Goal: Complete application form

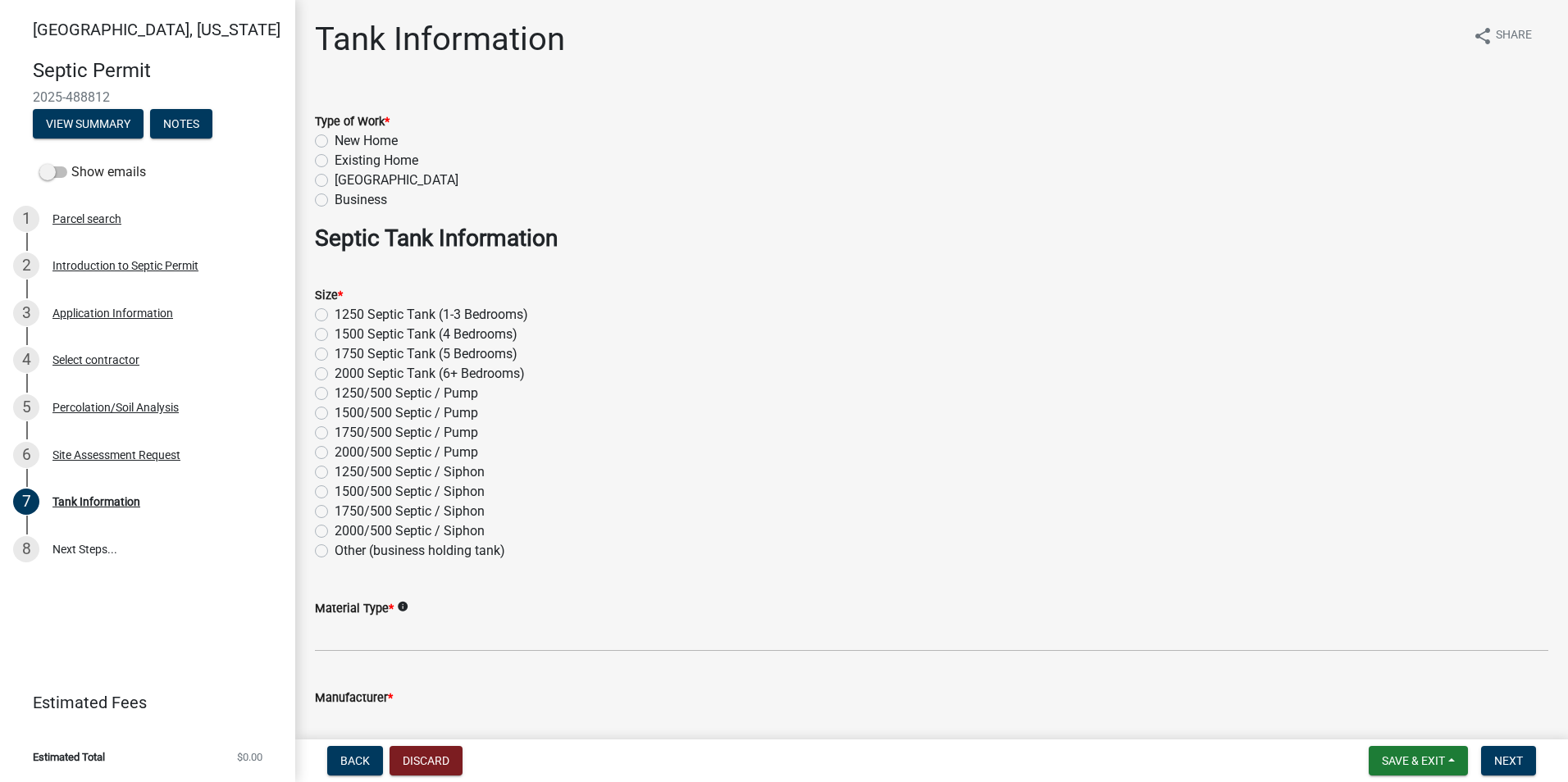
click at [335, 370] on label "2000 Septic Tank (6+ Bedrooms)" at bounding box center [430, 373] width 190 height 20
click at [335, 370] on input "2000 Septic Tank (6+ Bedrooms)" at bounding box center [340, 369] width 10 height 10
radio input "true"
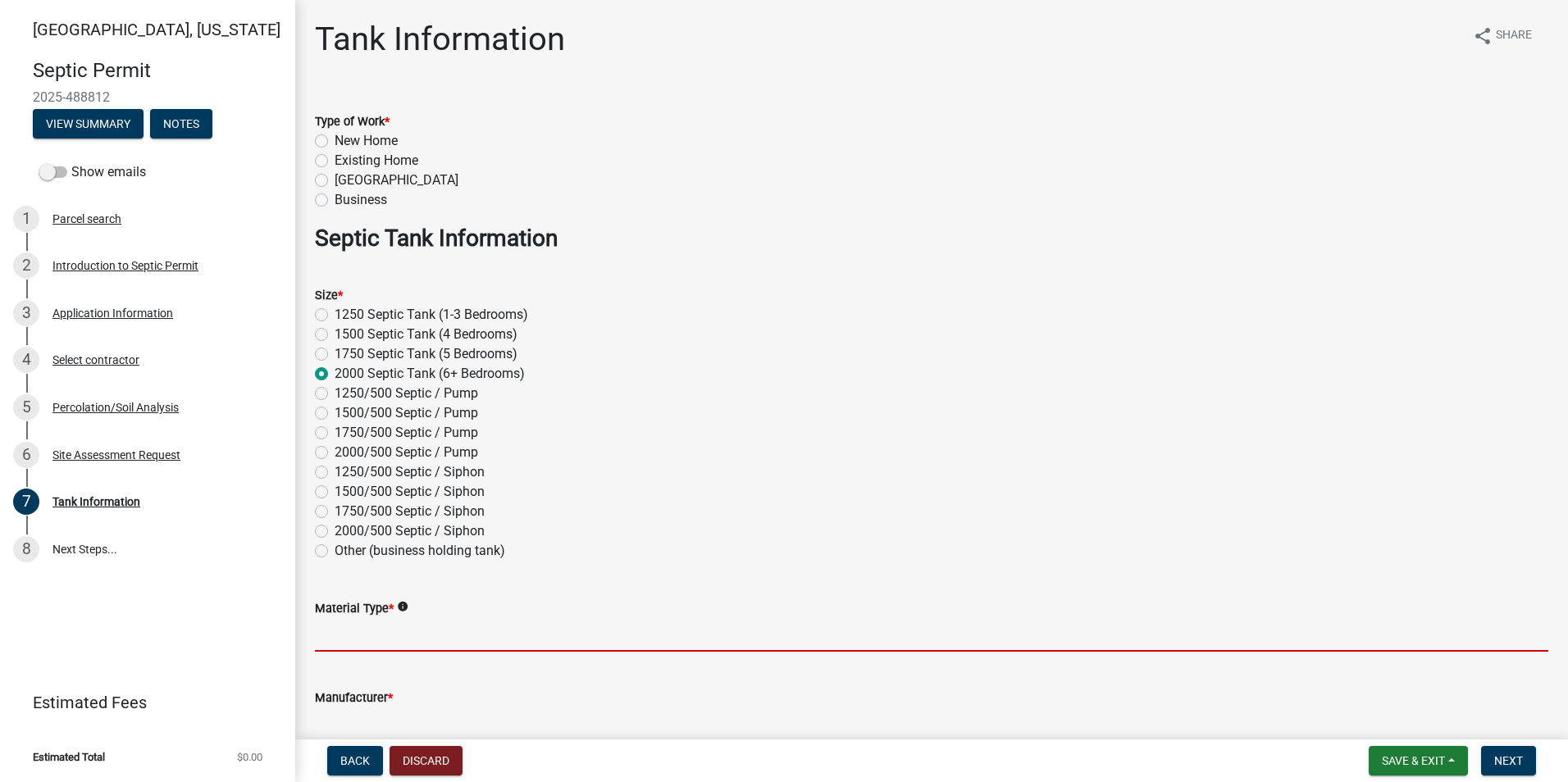
click at [324, 648] on input "Material Type *" at bounding box center [932, 635] width 1233 height 33
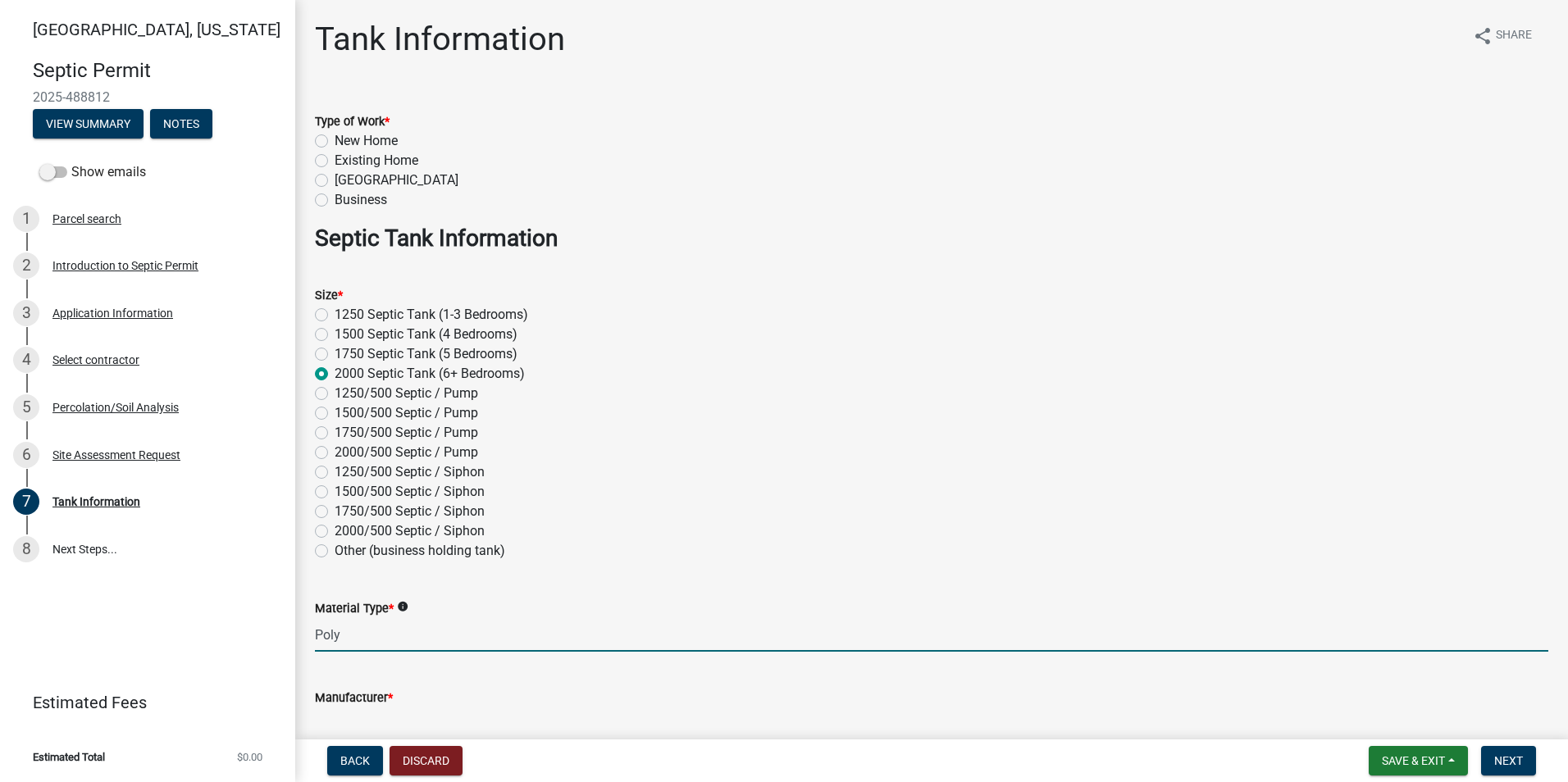
type input "Poly"
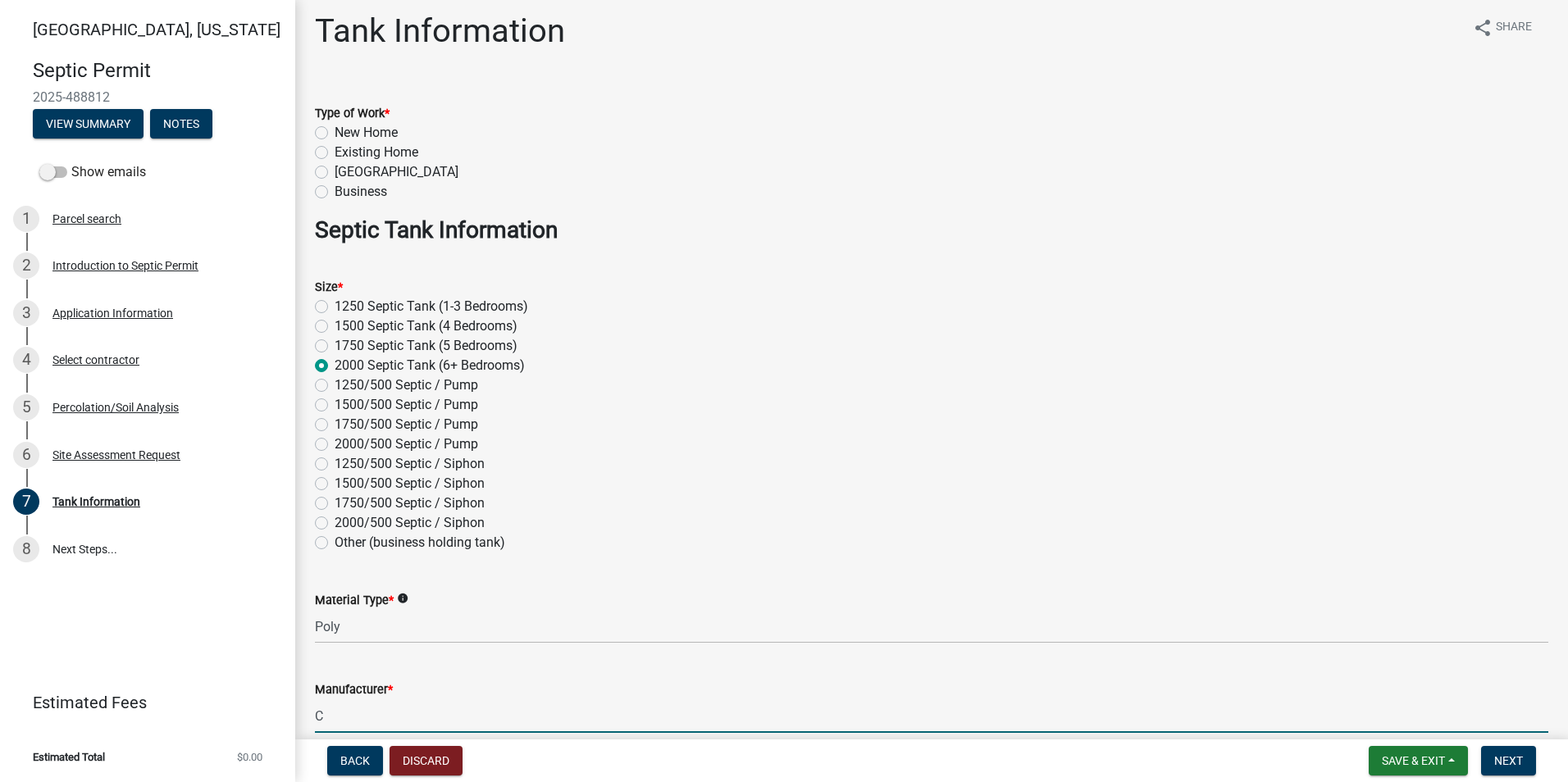
type input "[PERSON_NAME]"
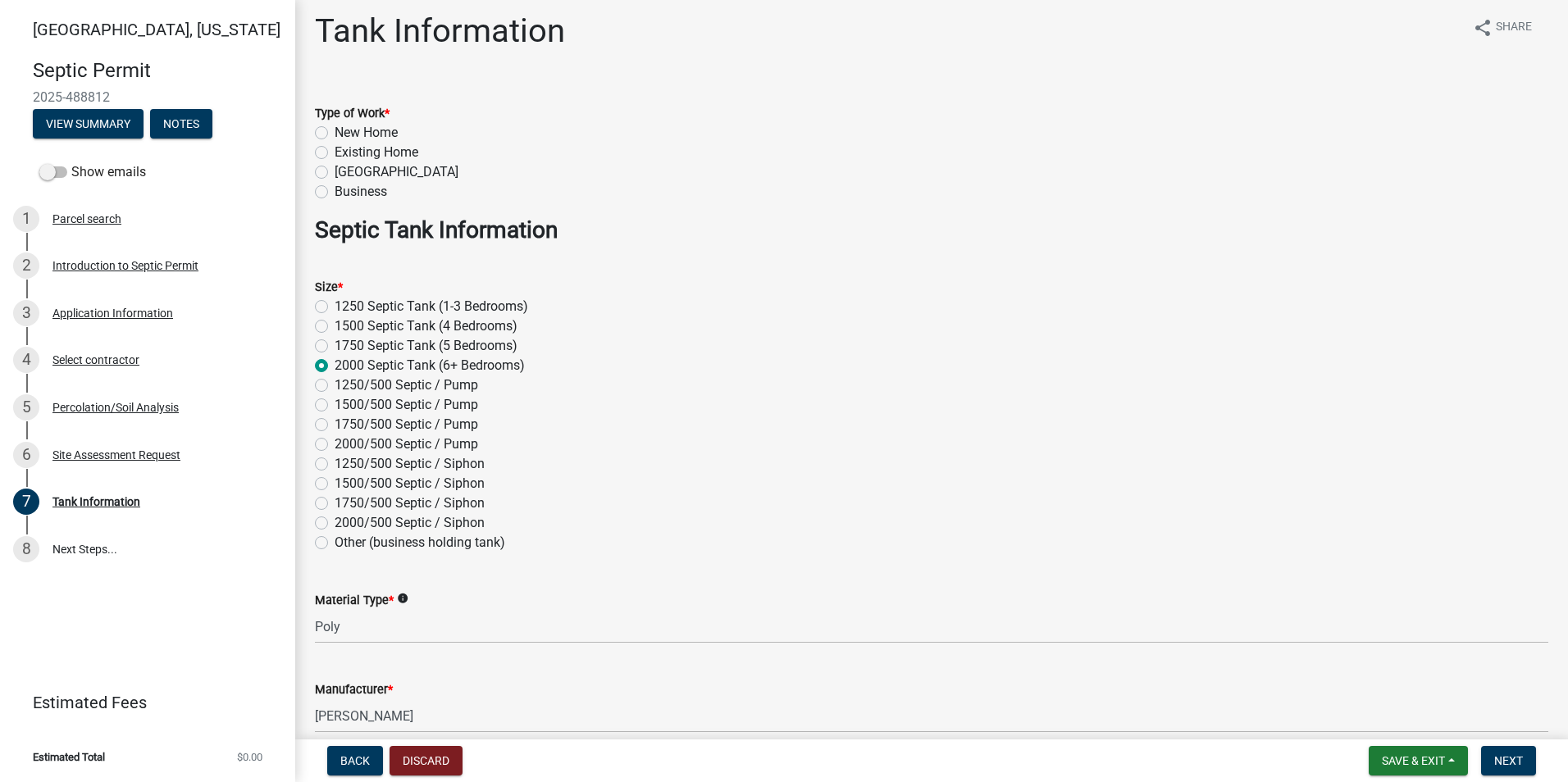
scroll to position [488, 0]
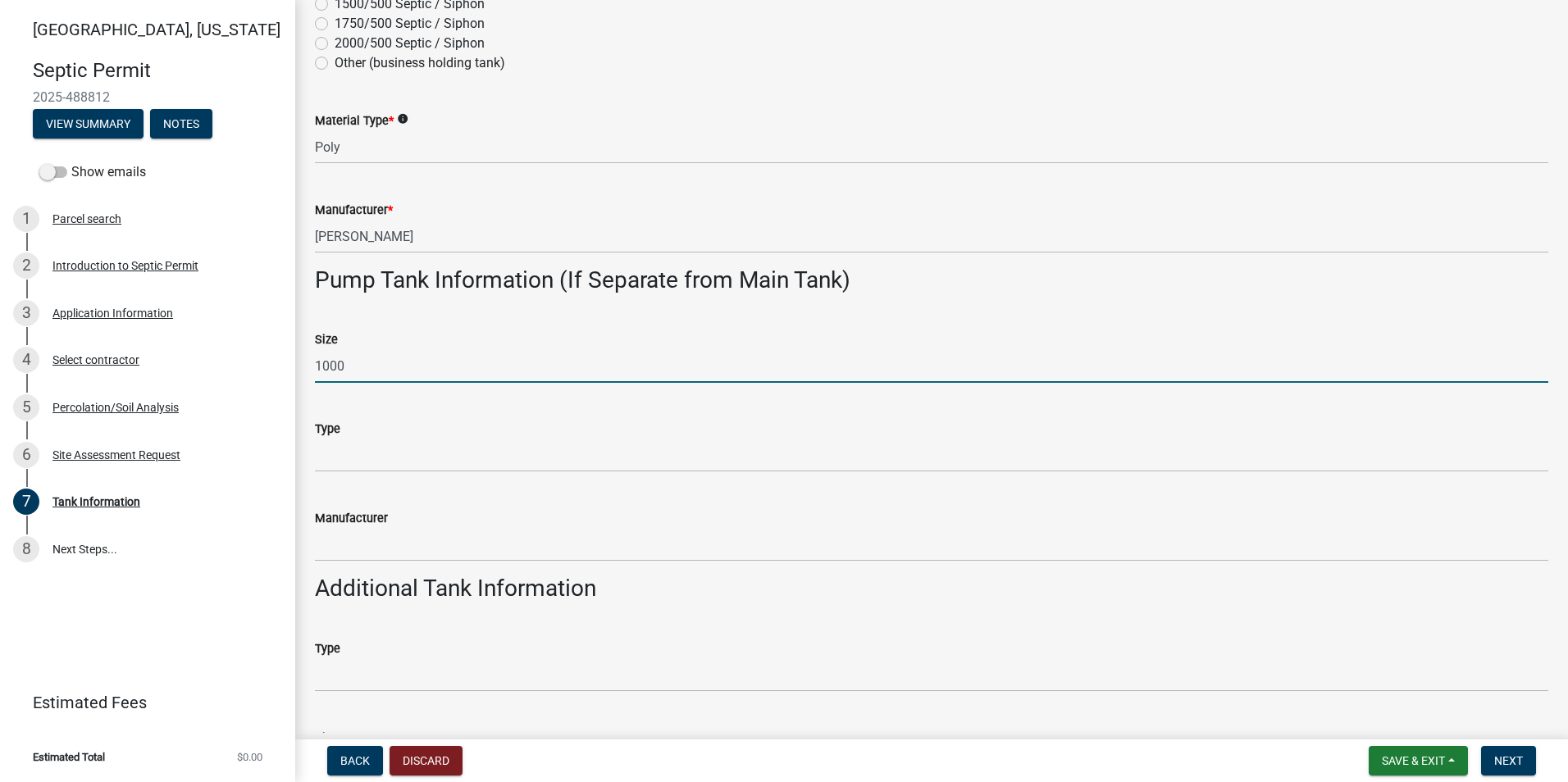
type input "1000"
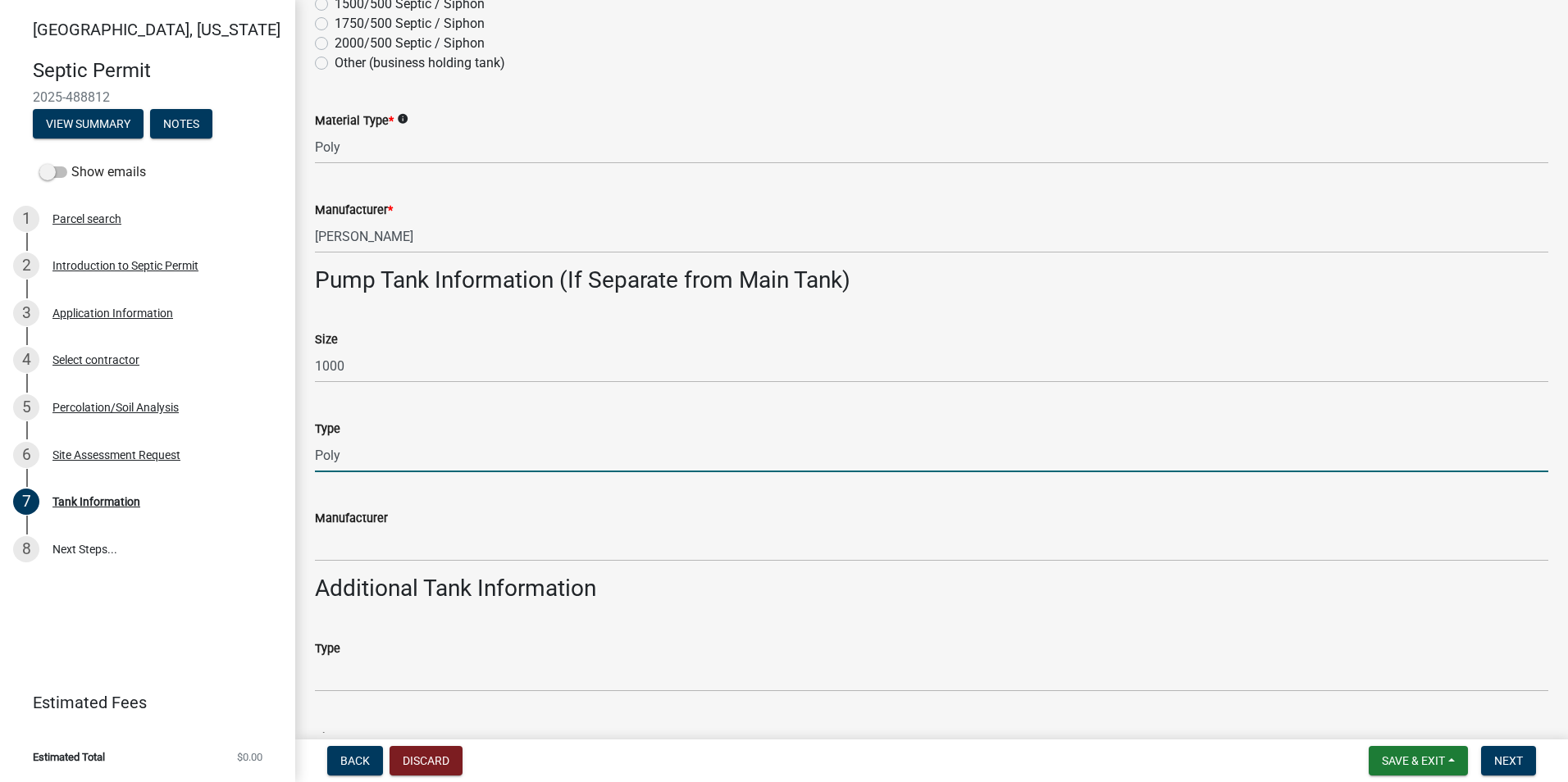
type input "Poly"
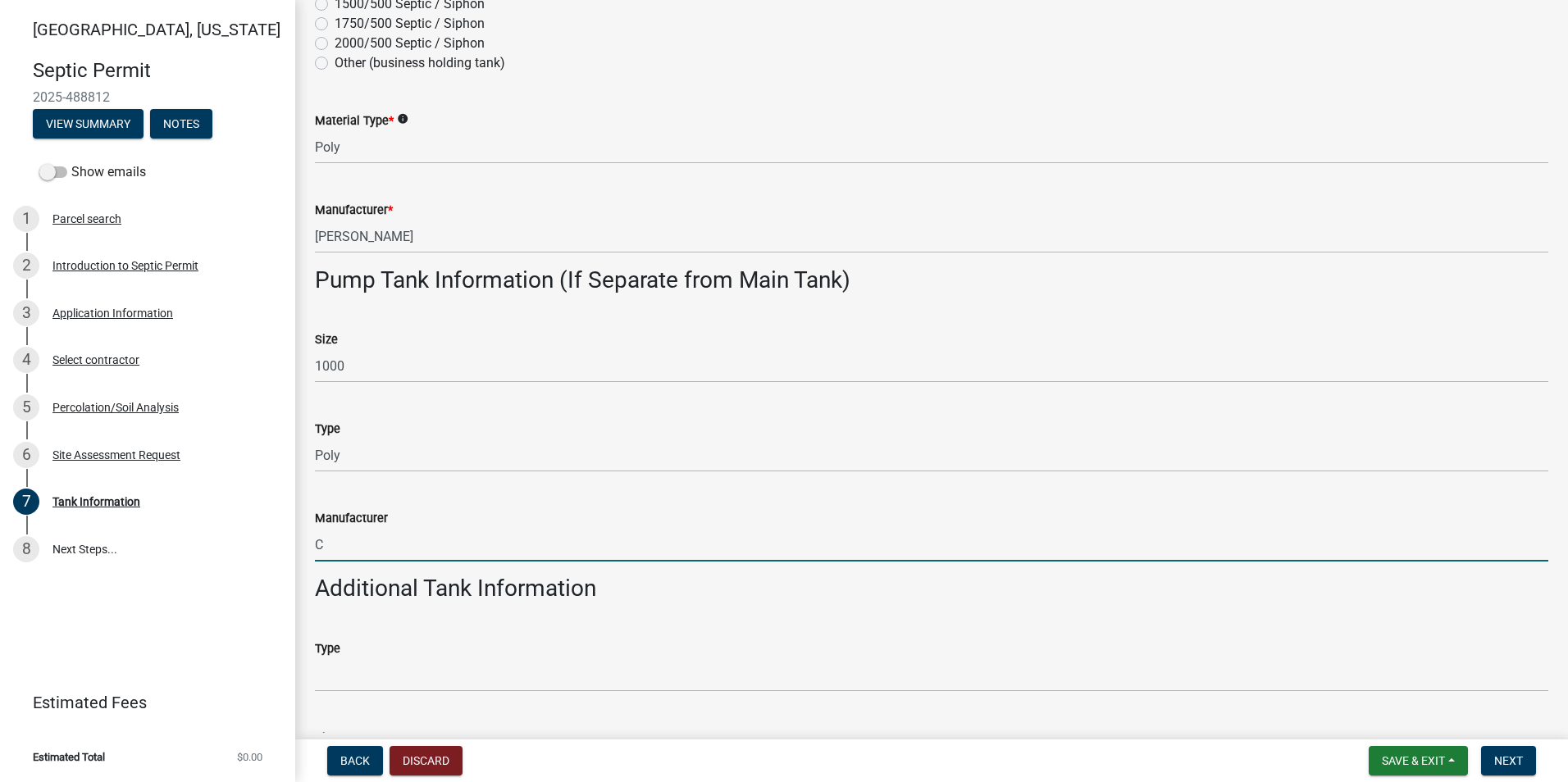
type input "[PERSON_NAME]"
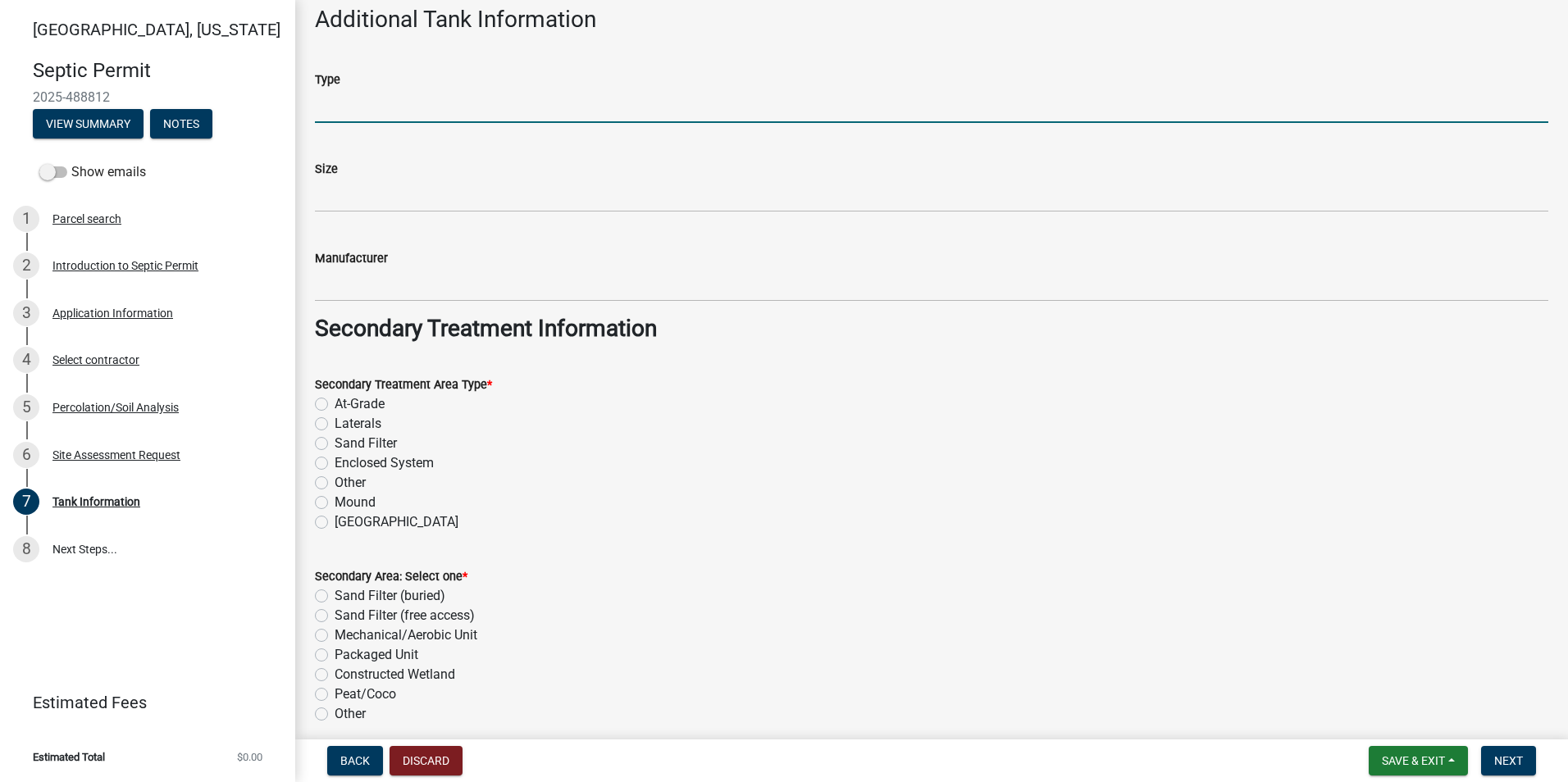
scroll to position [1062, 0]
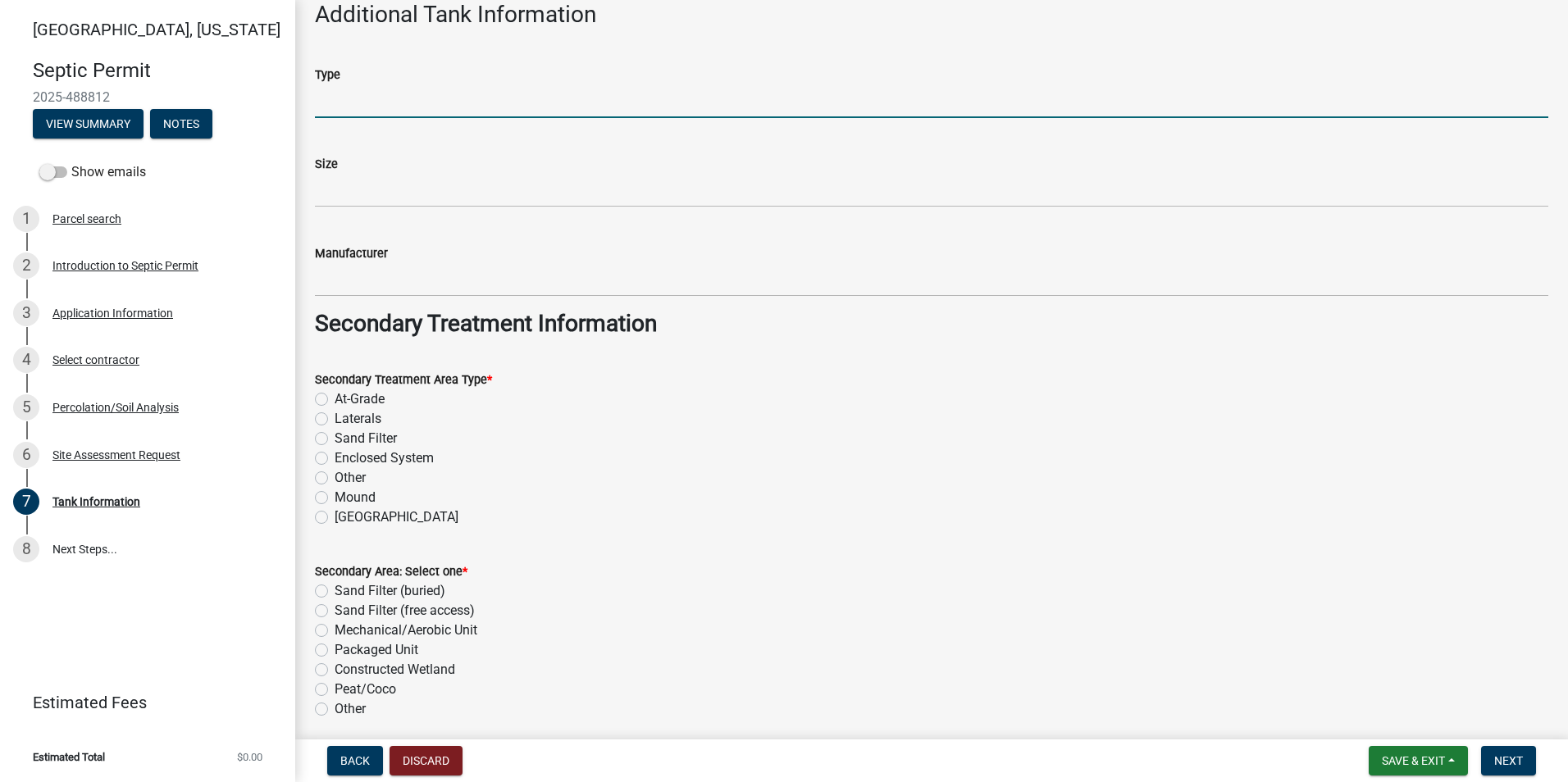
click at [335, 439] on label "Sand Filter" at bounding box center [366, 439] width 63 height 20
click at [335, 439] on input "Sand Filter" at bounding box center [340, 434] width 10 height 10
radio input "true"
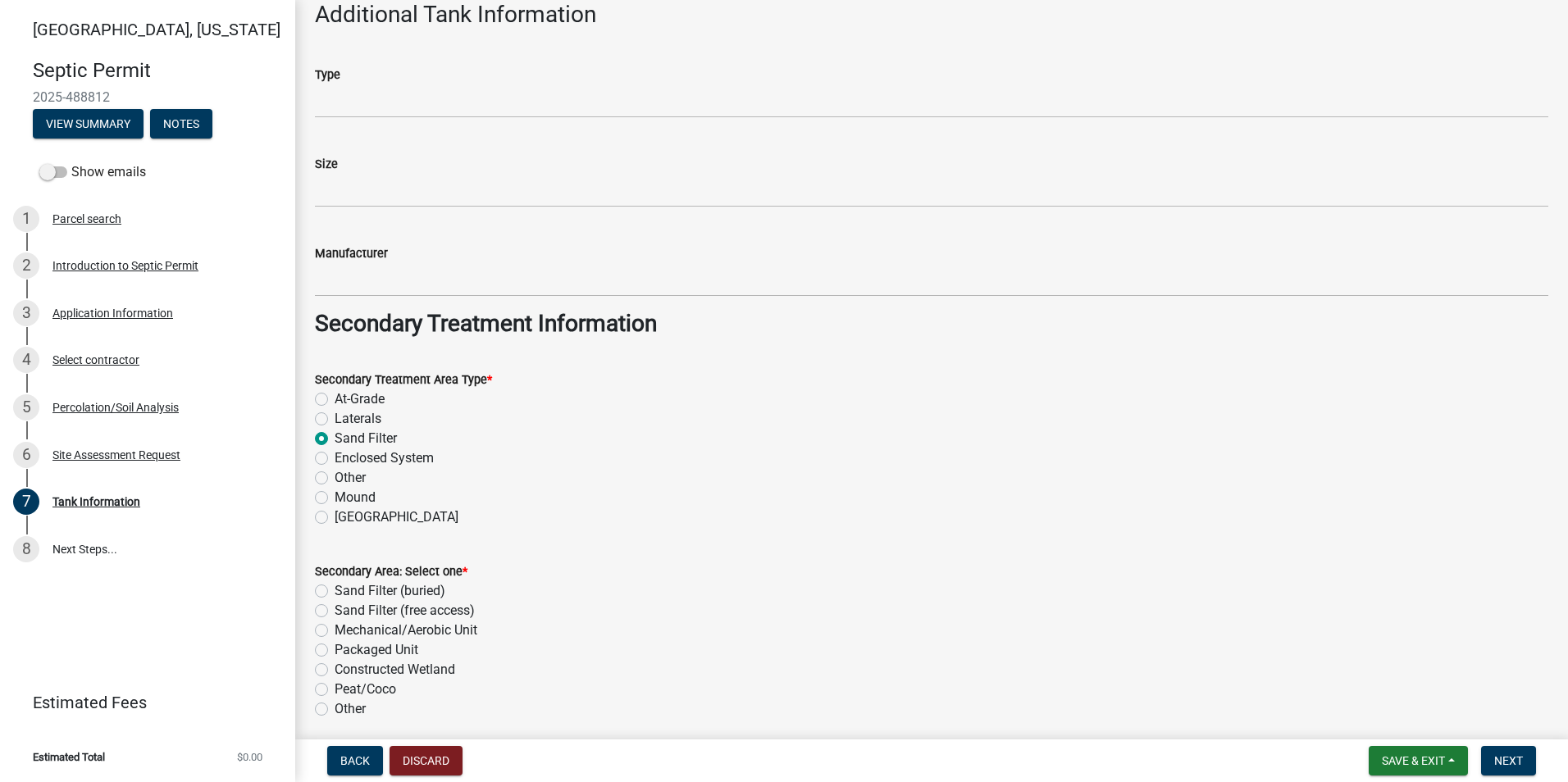
click at [335, 592] on label "Sand Filter (buried)" at bounding box center [390, 591] width 110 height 20
click at [335, 592] on input "Sand Filter (buried)" at bounding box center [340, 587] width 10 height 10
radio input "true"
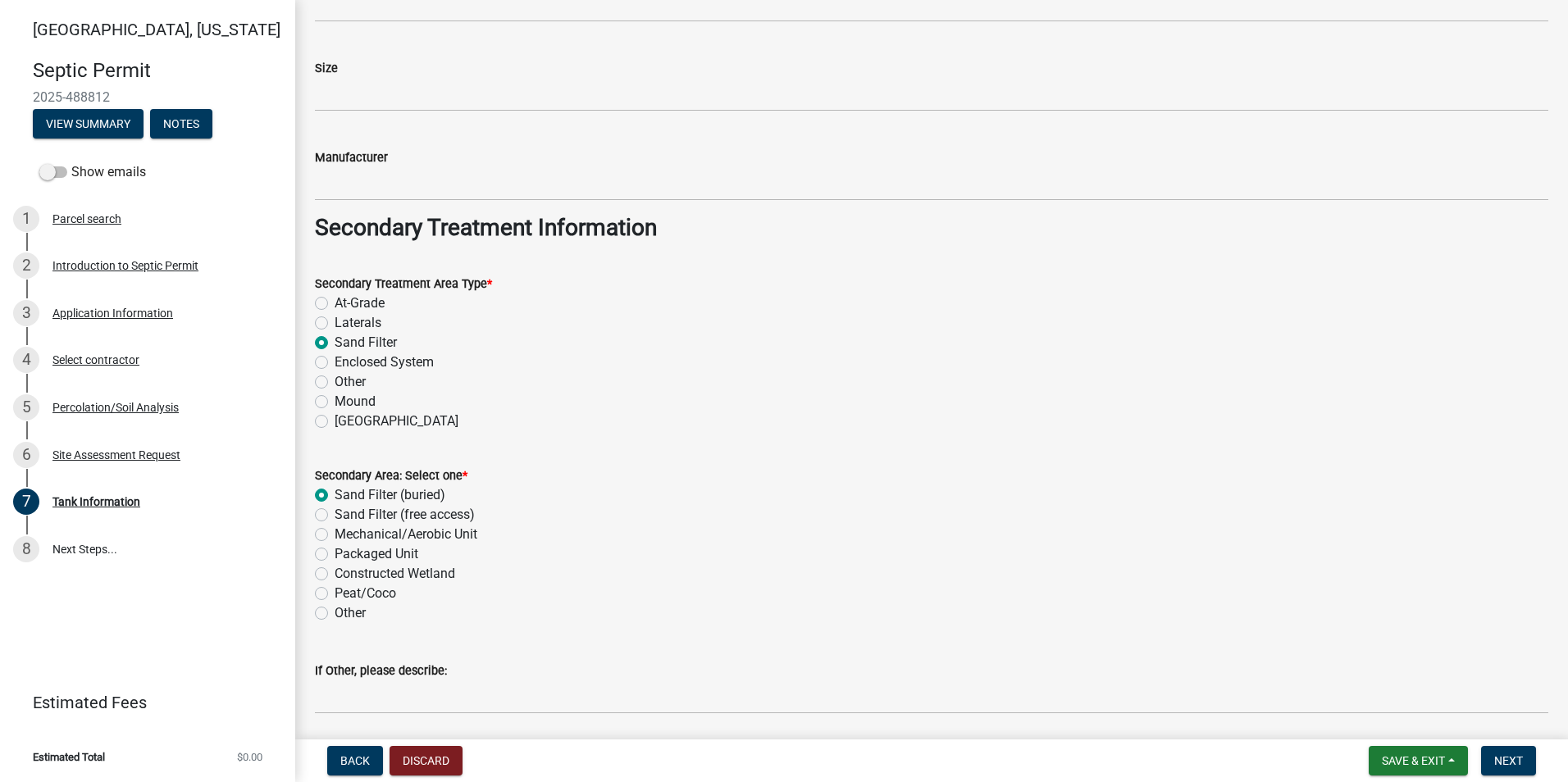
scroll to position [1052, 0]
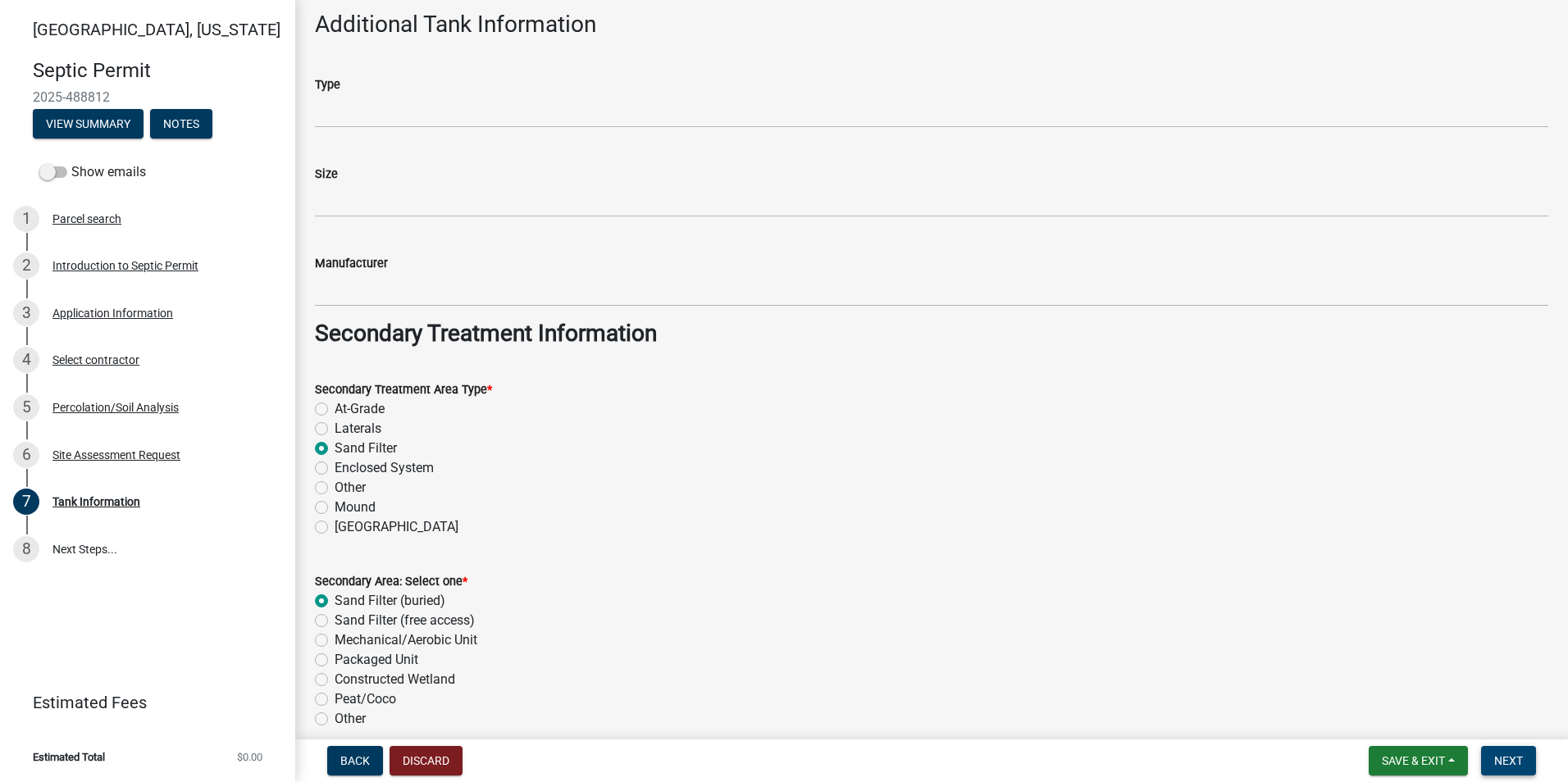
click at [1515, 756] on span "Next" at bounding box center [1508, 761] width 29 height 13
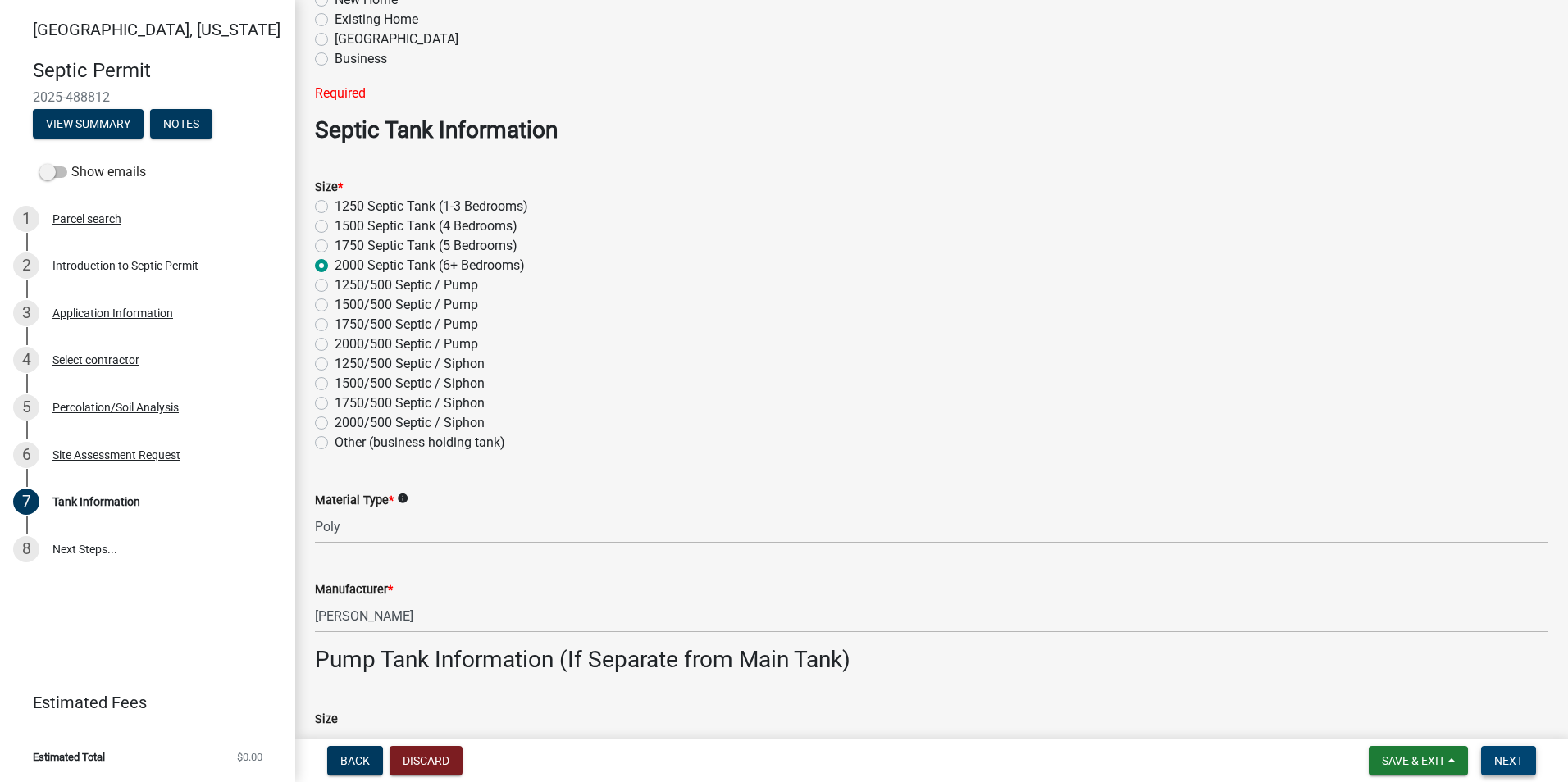
scroll to position [0, 0]
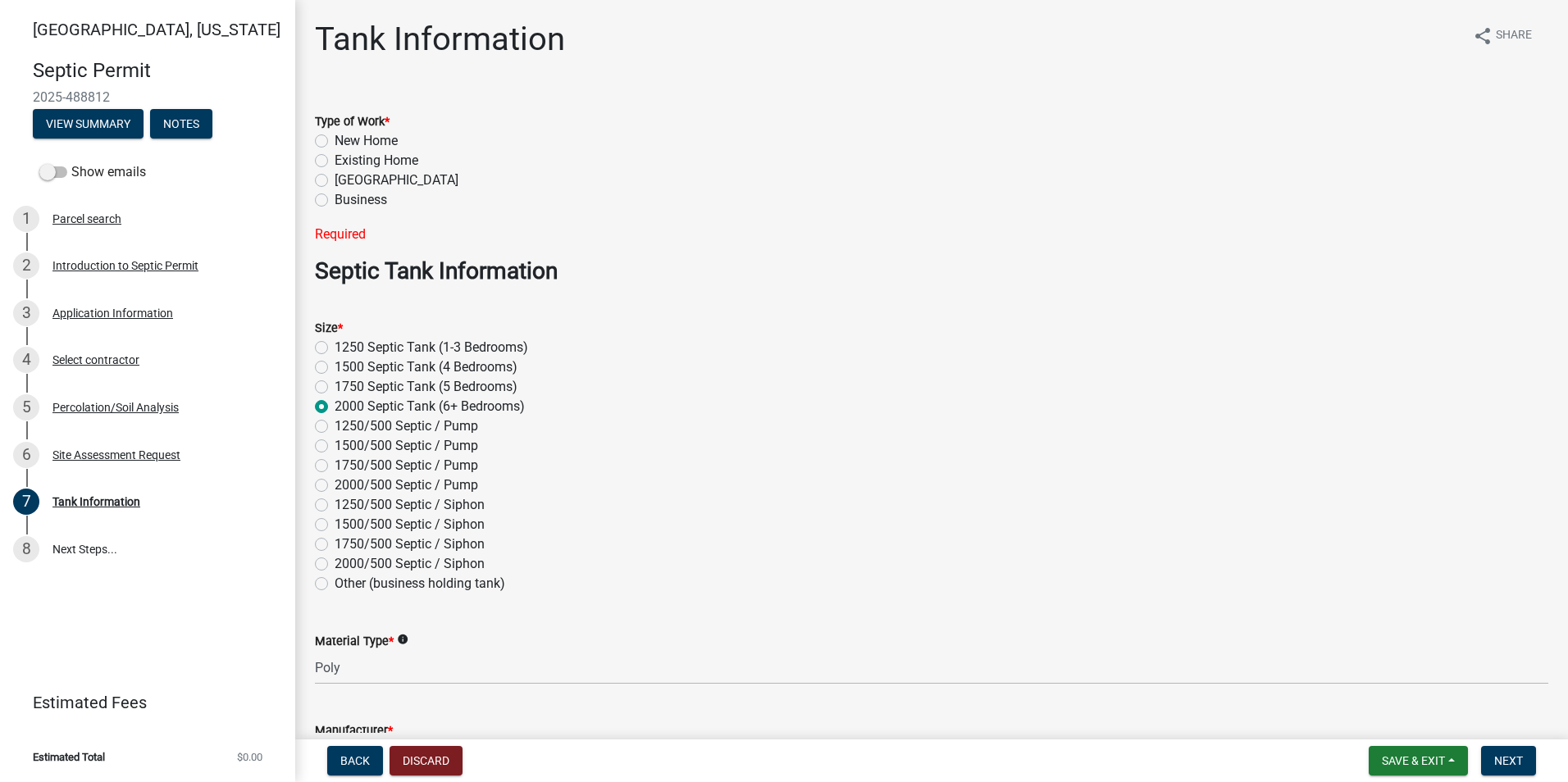
click at [335, 138] on label "New Home" at bounding box center [367, 140] width 63 height 20
click at [335, 138] on input "New Home" at bounding box center [340, 136] width 10 height 10
radio input "true"
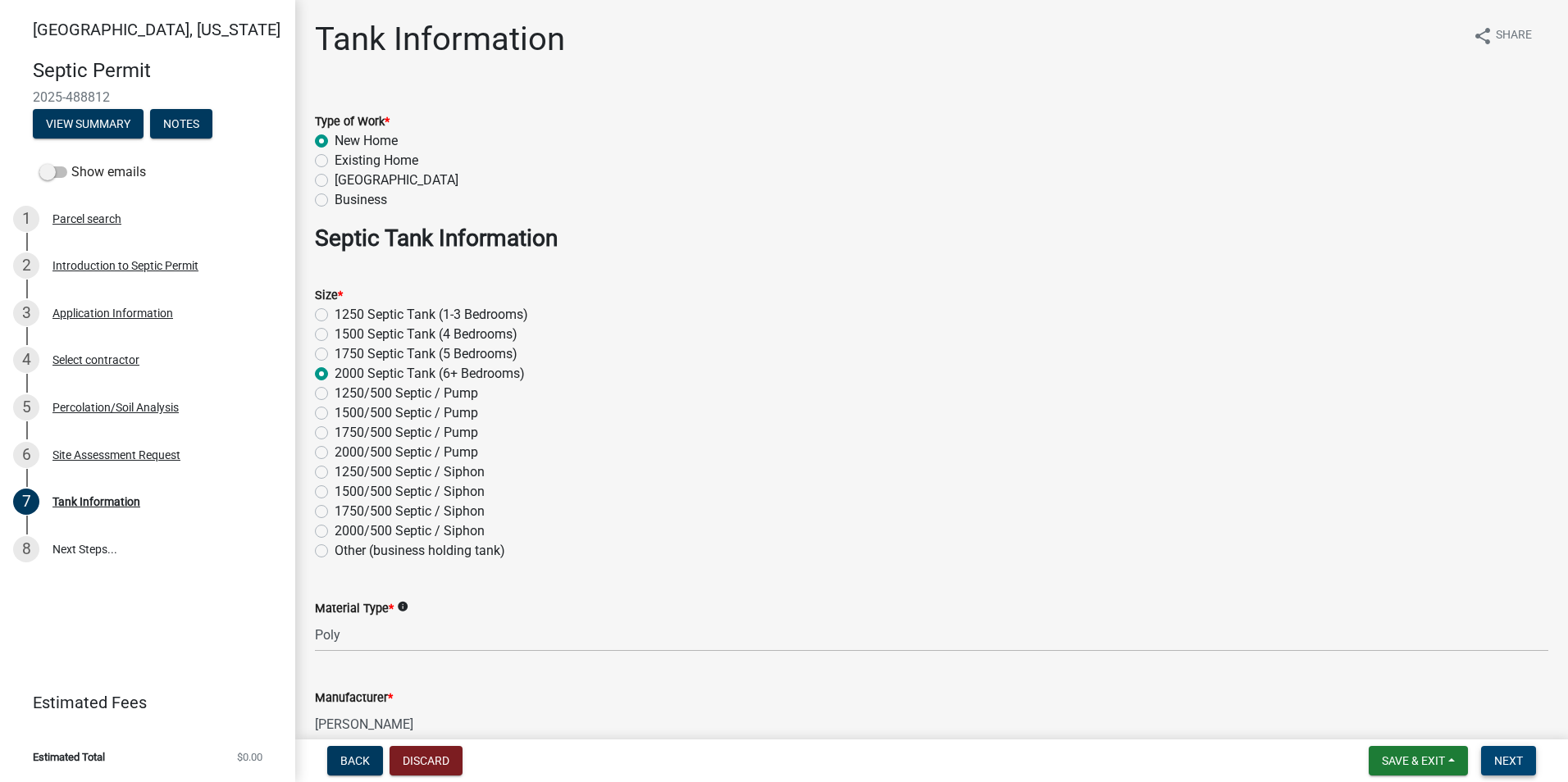
click at [1510, 755] on span "Next" at bounding box center [1508, 761] width 29 height 13
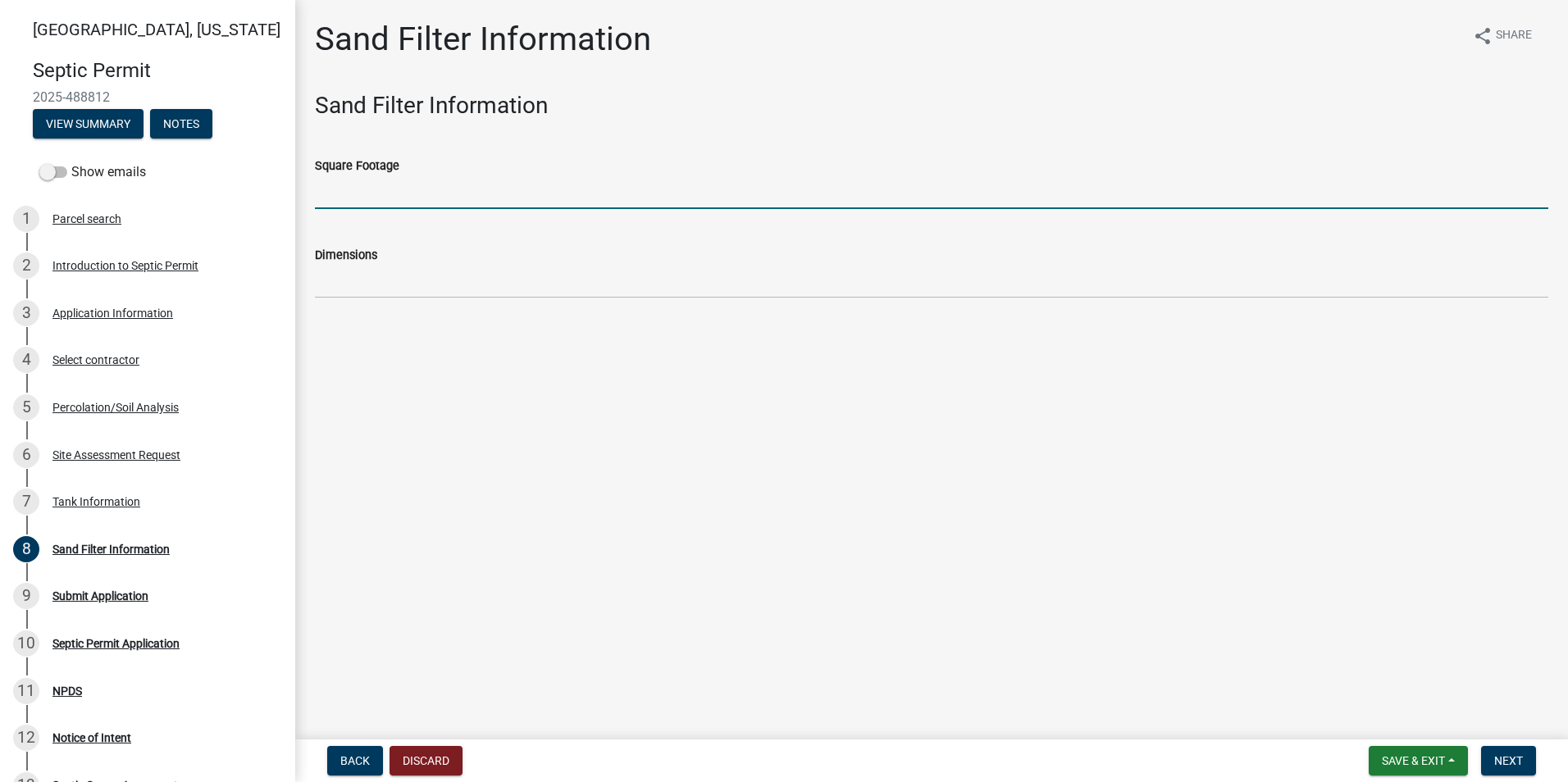
click at [334, 191] on input "Square Footage" at bounding box center [932, 192] width 1233 height 33
type input "900"
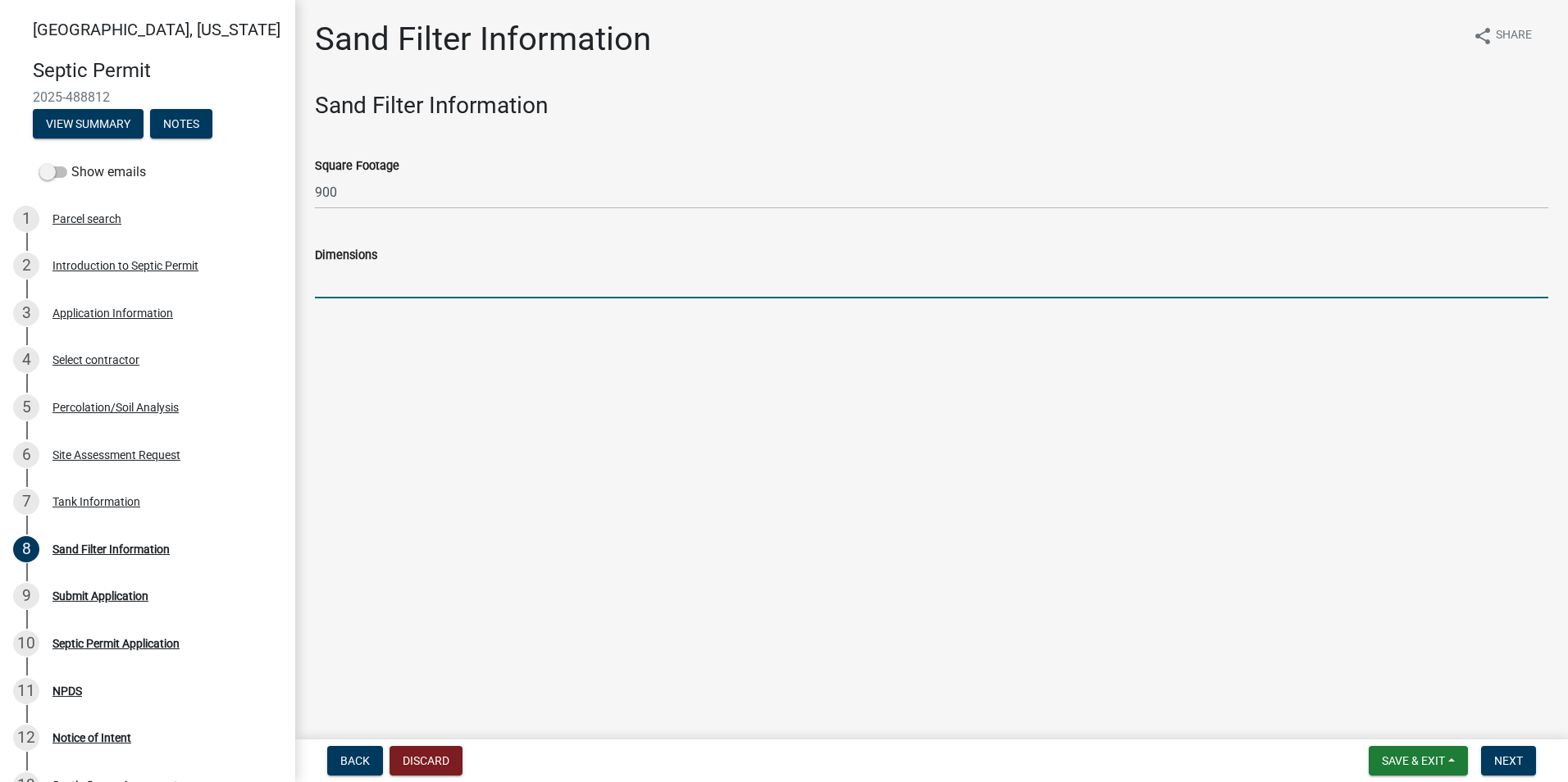
click at [337, 288] on input "Dimensions" at bounding box center [932, 281] width 1233 height 33
type input "75 x 12"
click at [1499, 759] on span "Next" at bounding box center [1508, 761] width 29 height 13
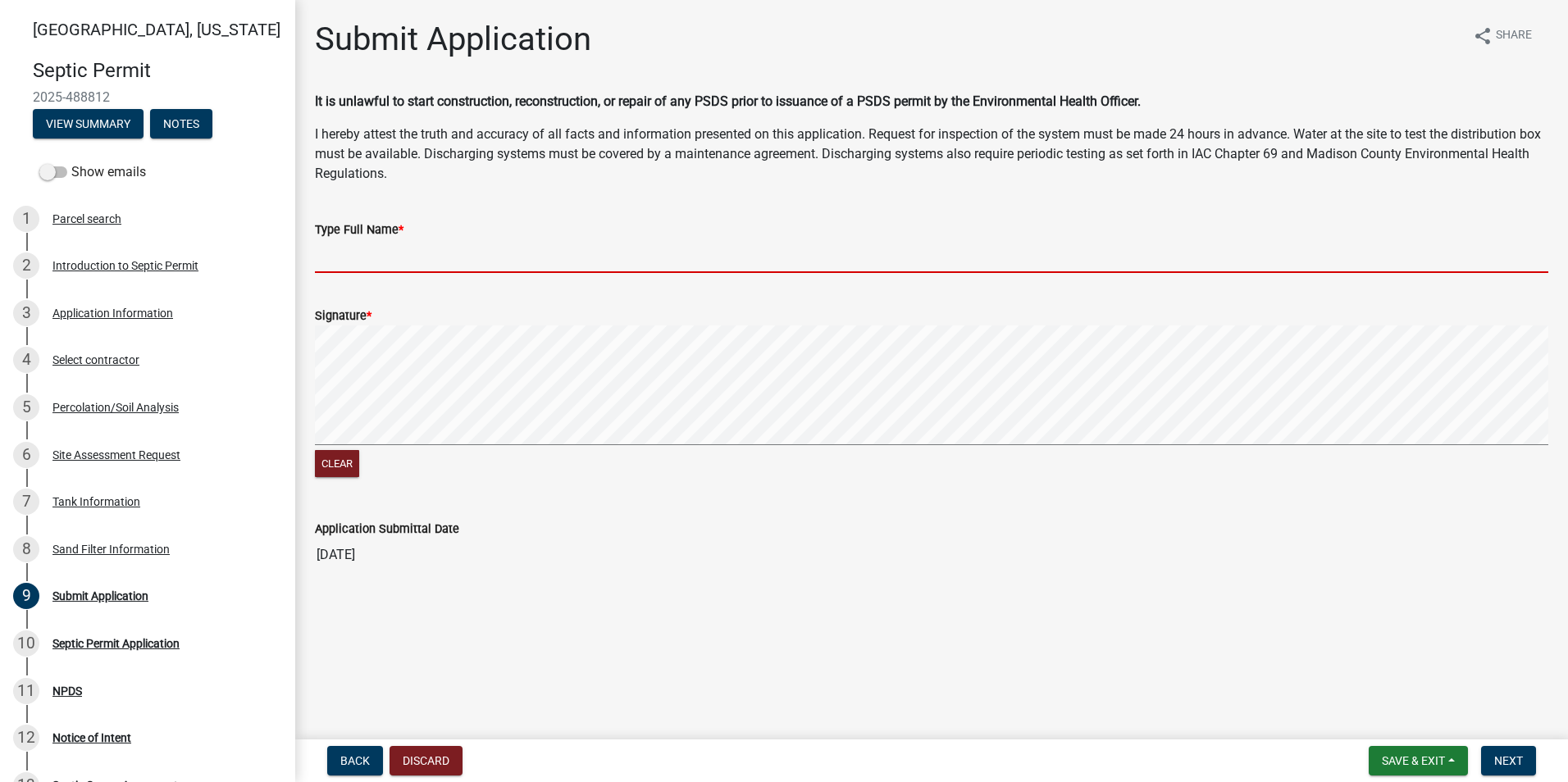
click at [331, 261] on input "Type Full Name *" at bounding box center [932, 256] width 1233 height 33
type input "[PERSON_NAME]"
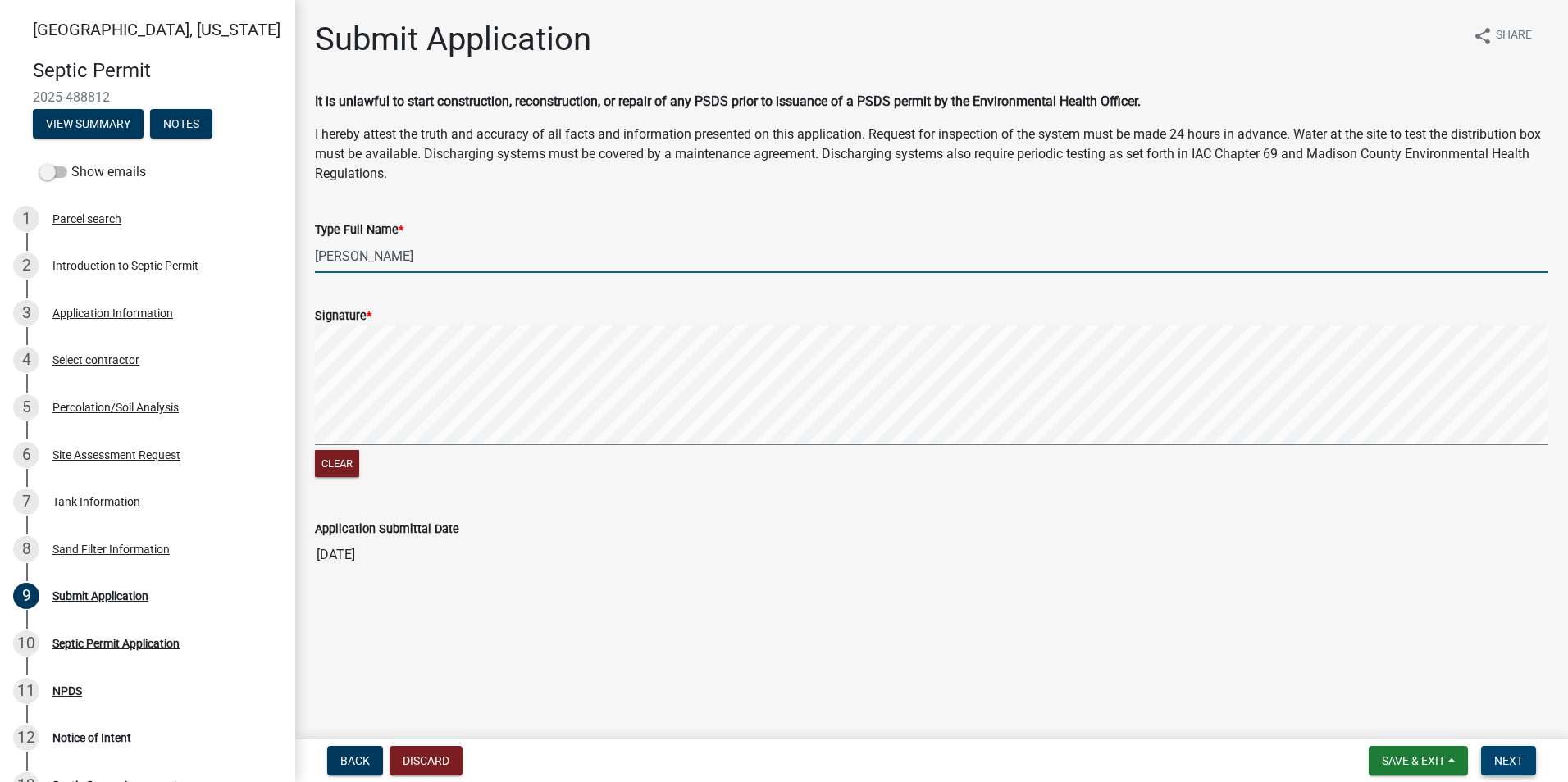
click at [1499, 755] on span "Next" at bounding box center [1508, 761] width 29 height 13
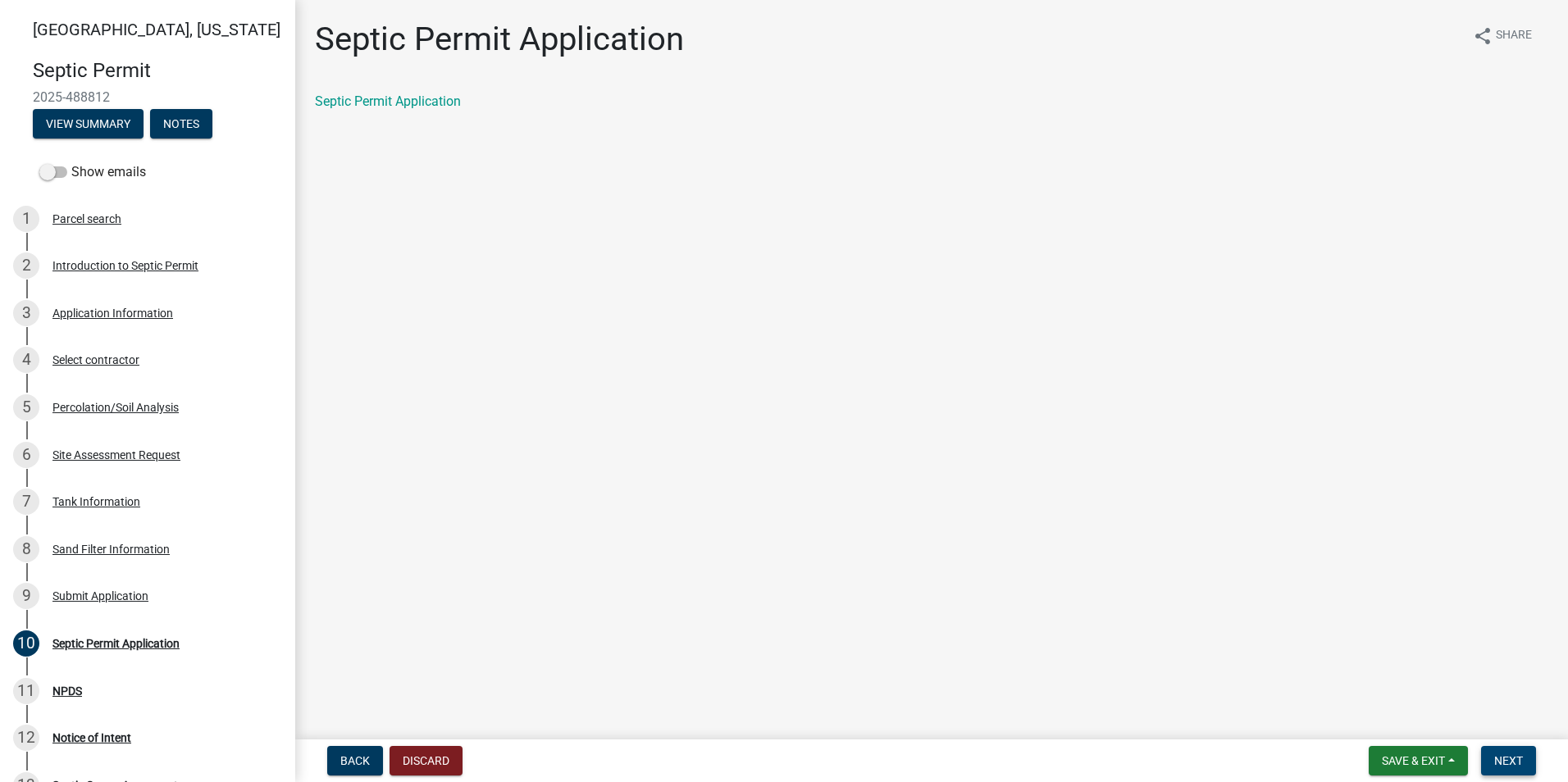
click at [1521, 761] on span "Next" at bounding box center [1508, 761] width 29 height 13
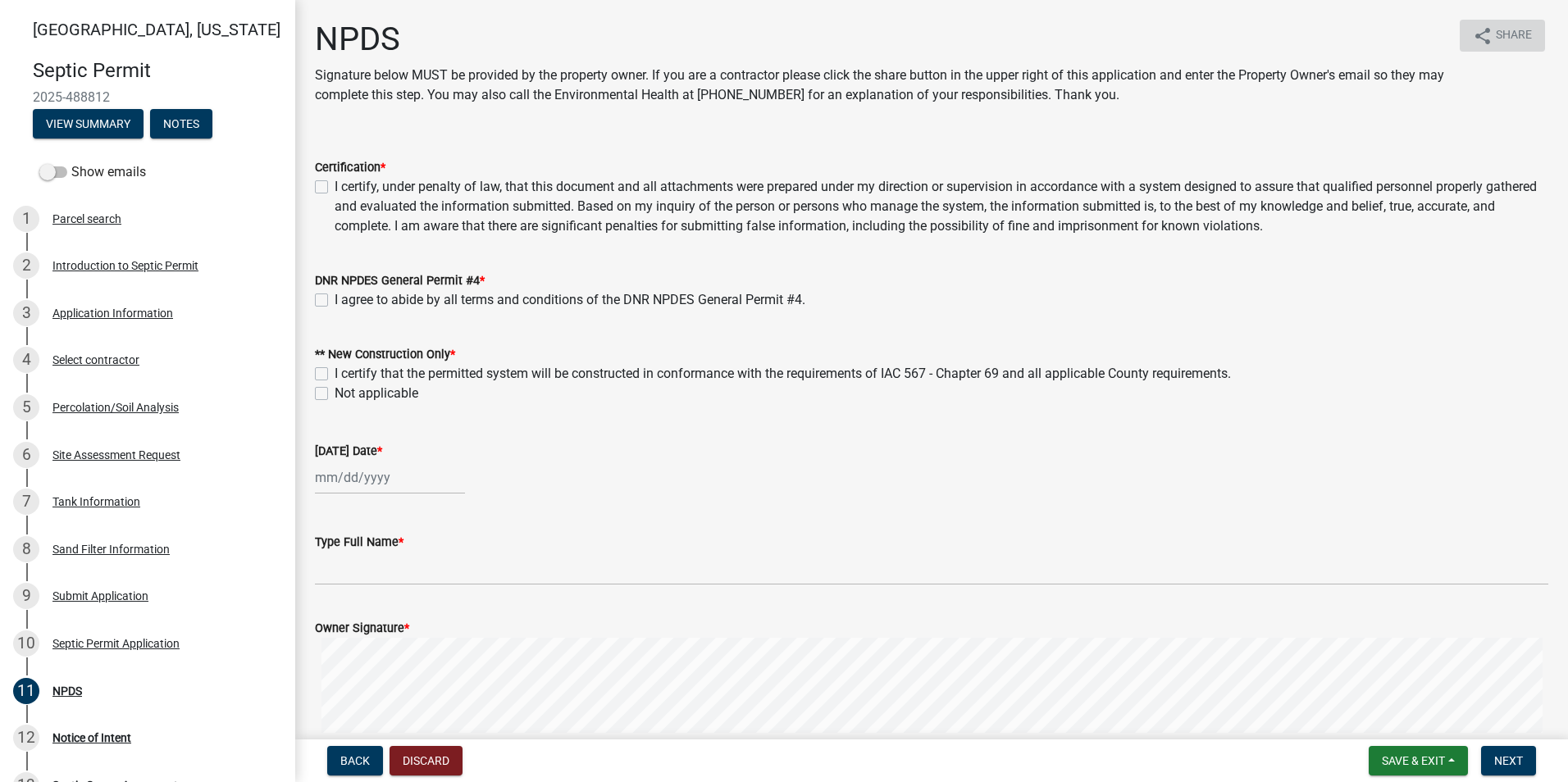
click at [1495, 29] on span "Share" at bounding box center [1513, 36] width 36 height 20
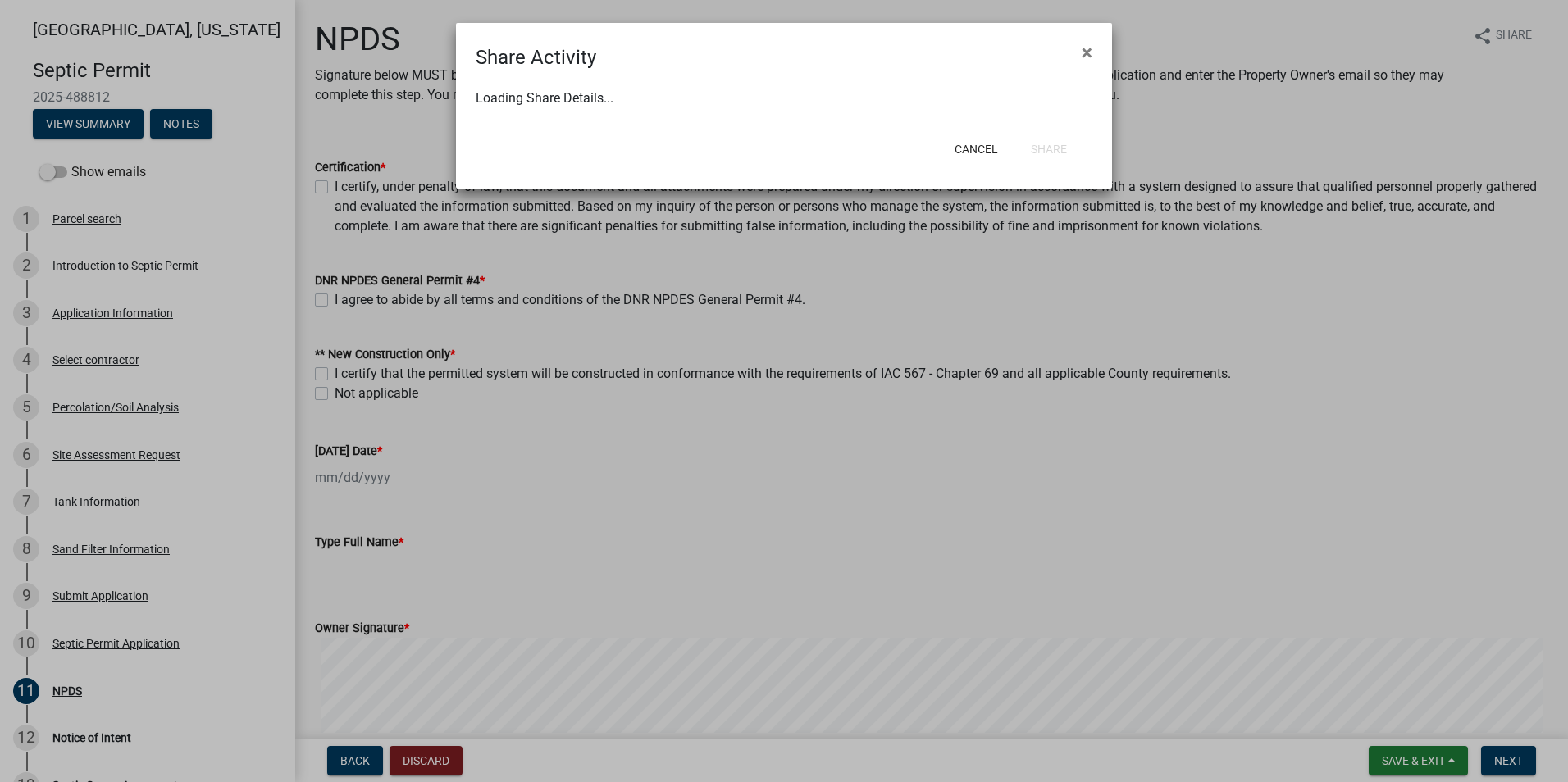
select select "1"
select select "0"
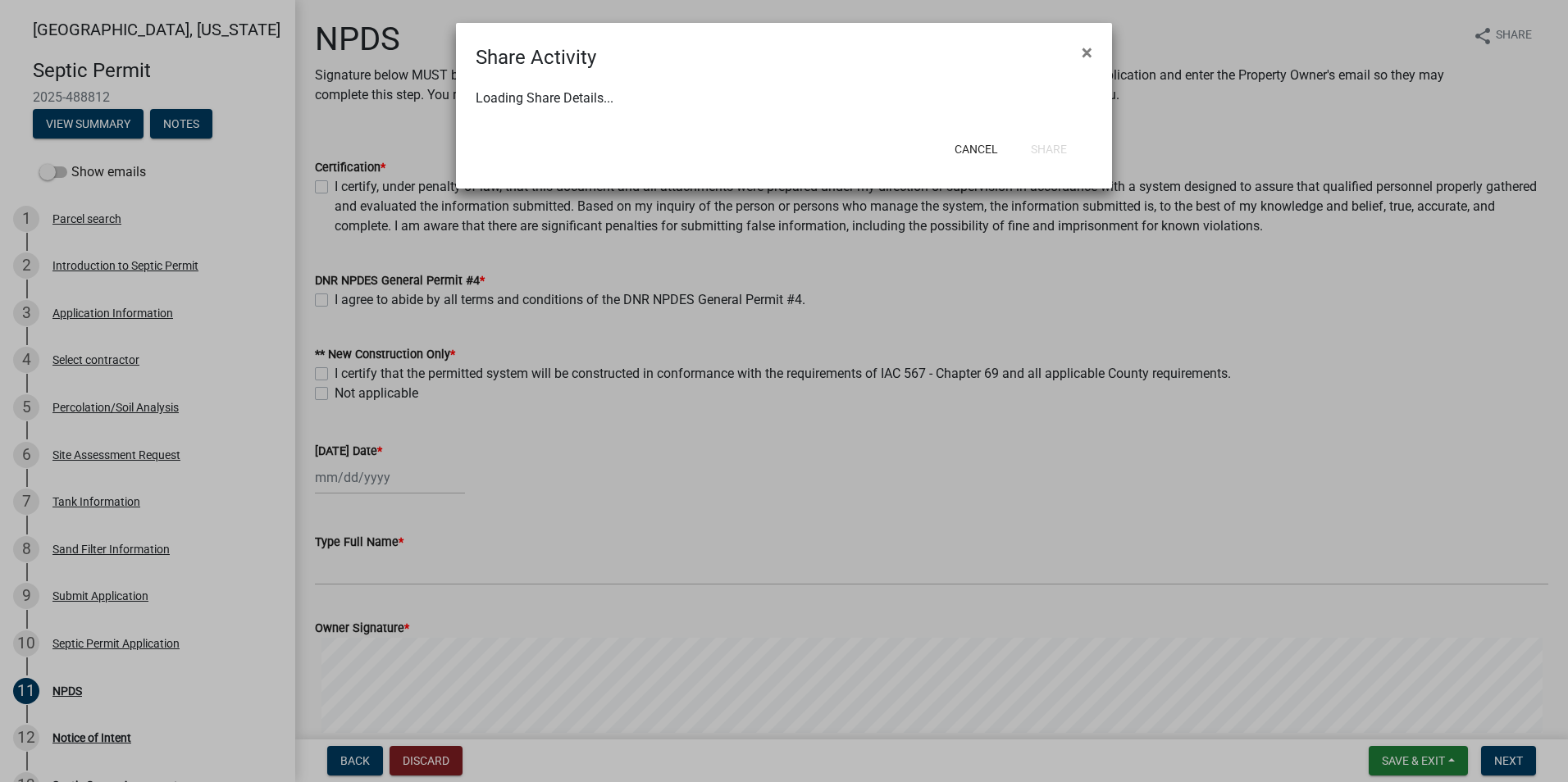
select select "0"
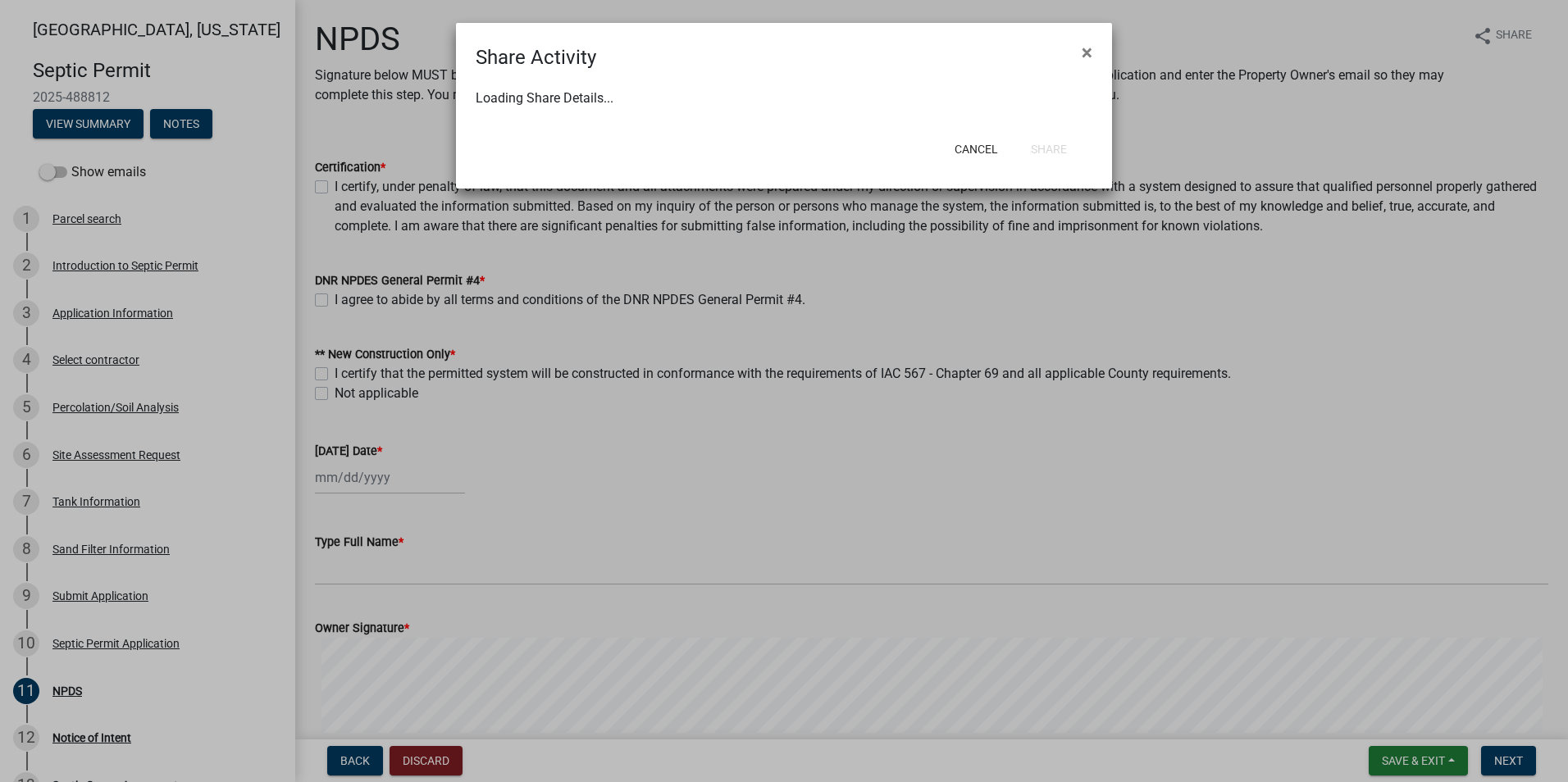
select select "0"
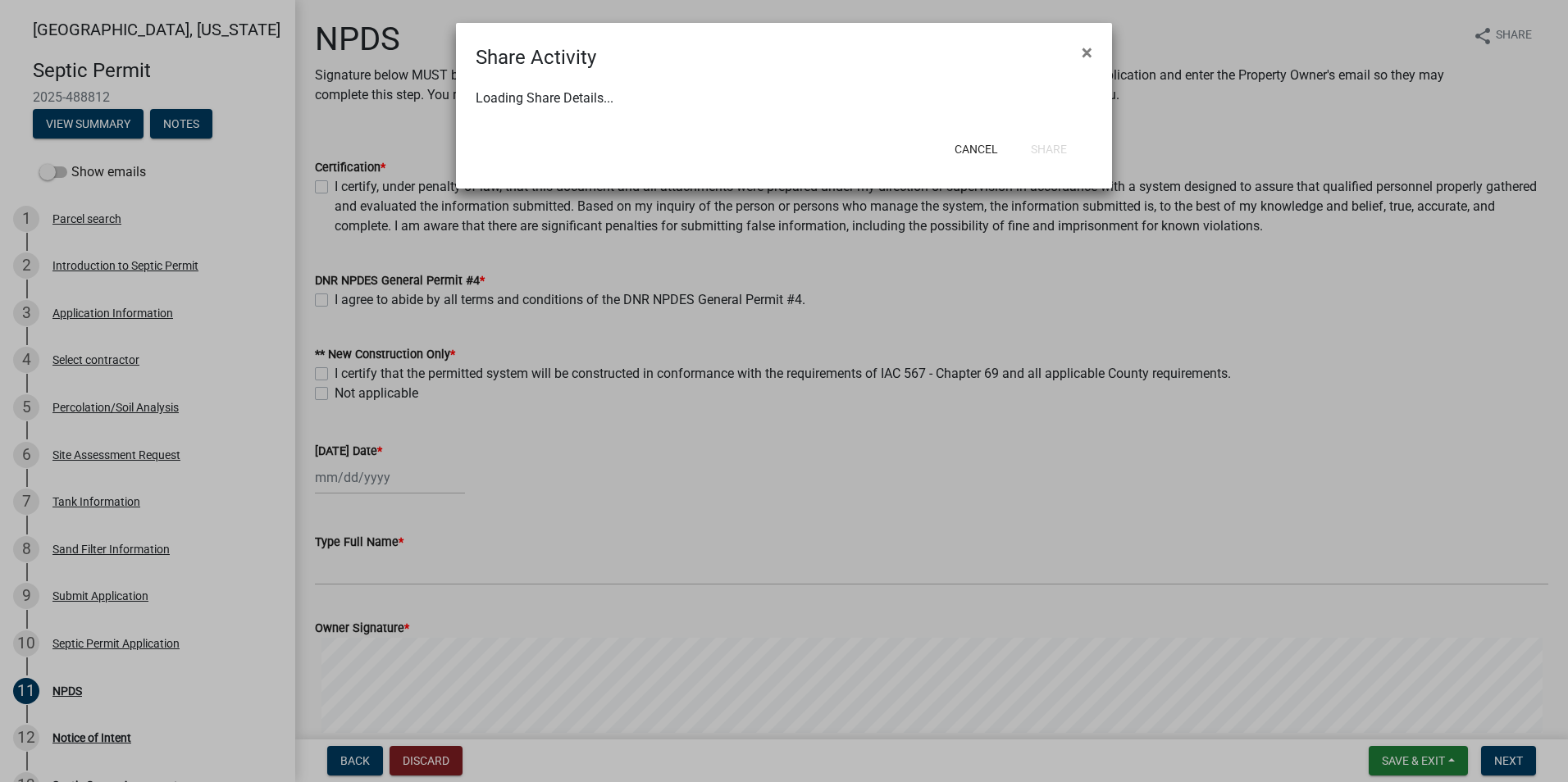
select select "0"
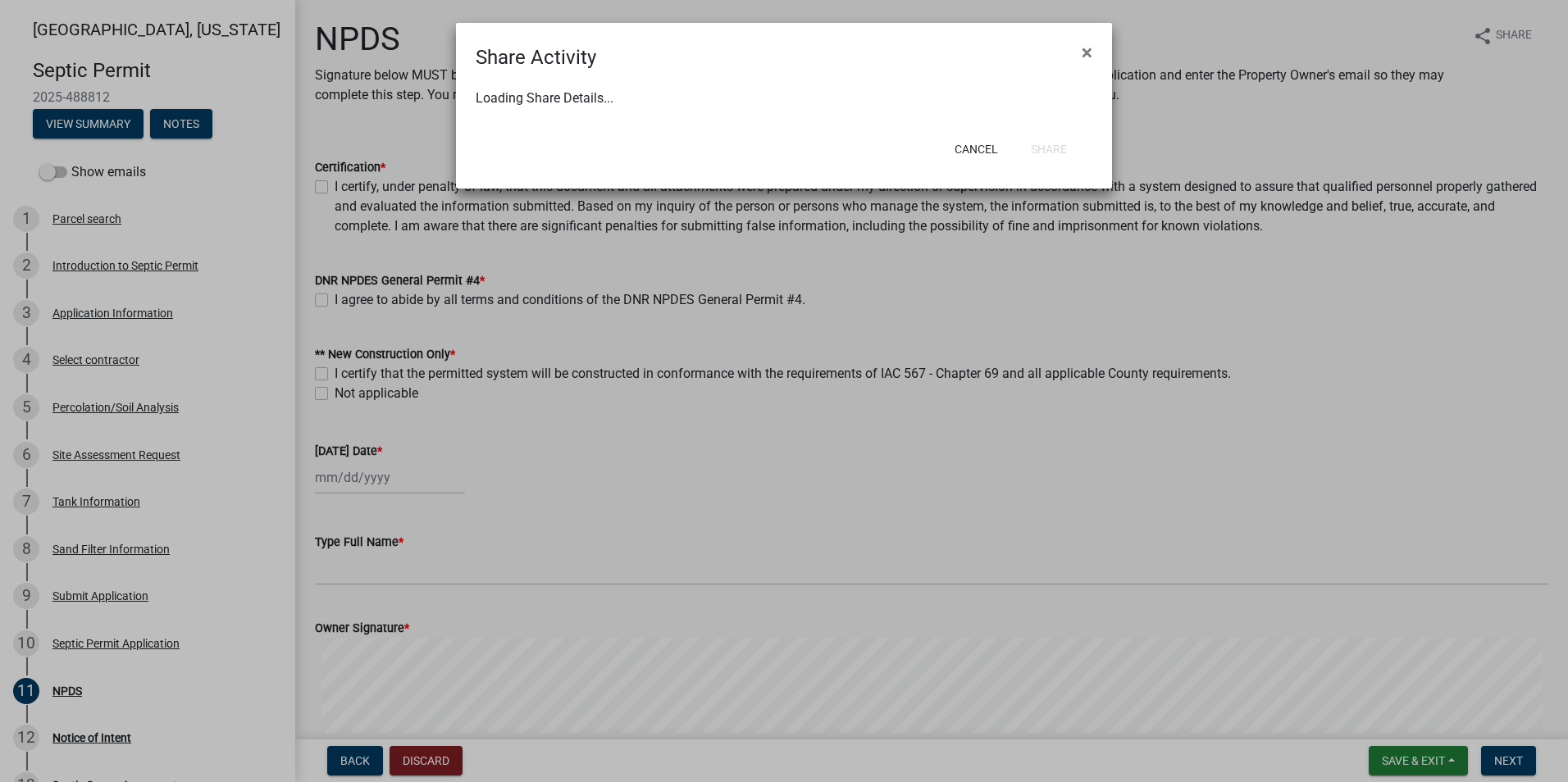
select select "0"
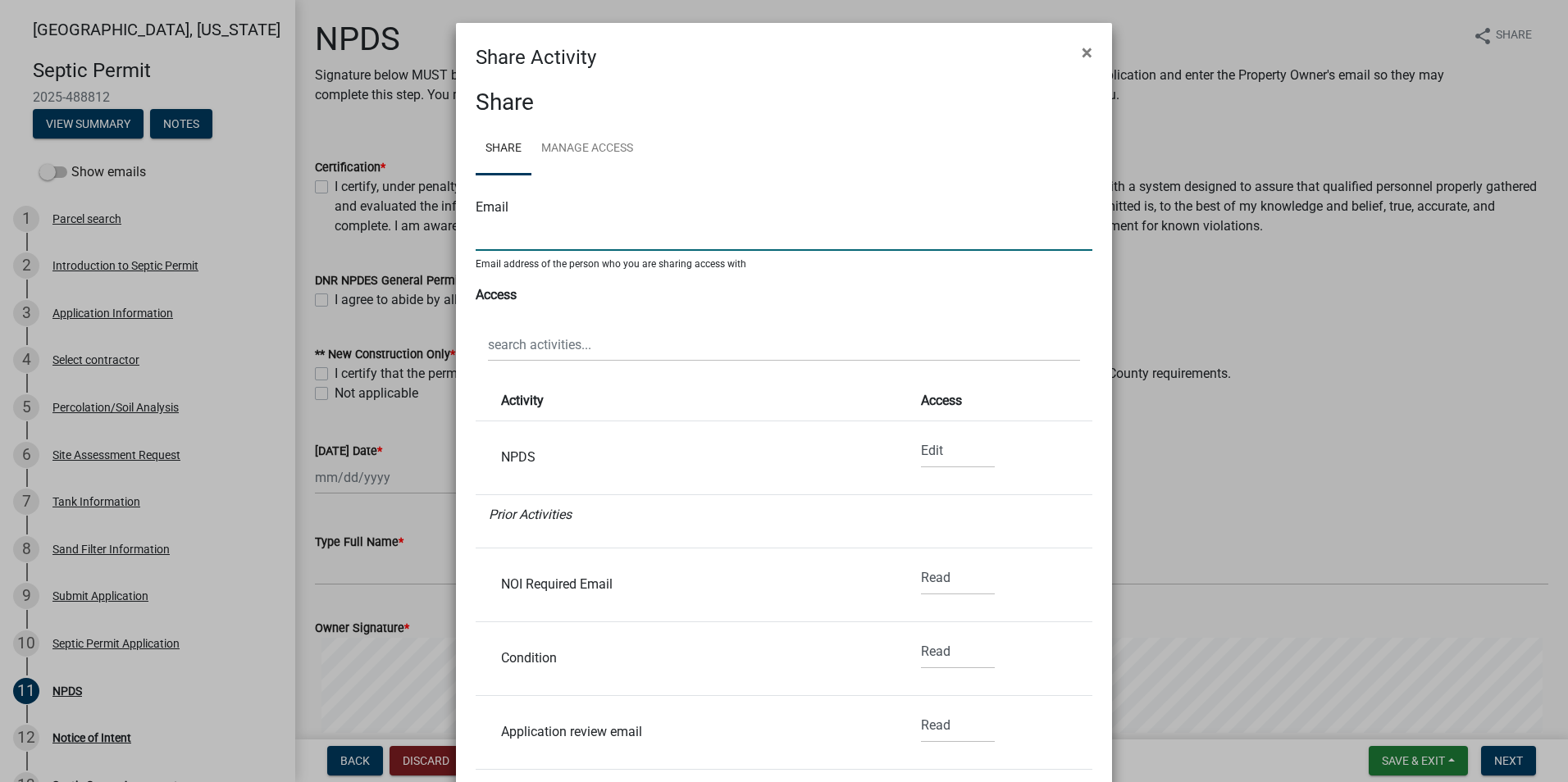
click at [492, 248] on input "text" at bounding box center [784, 234] width 617 height 33
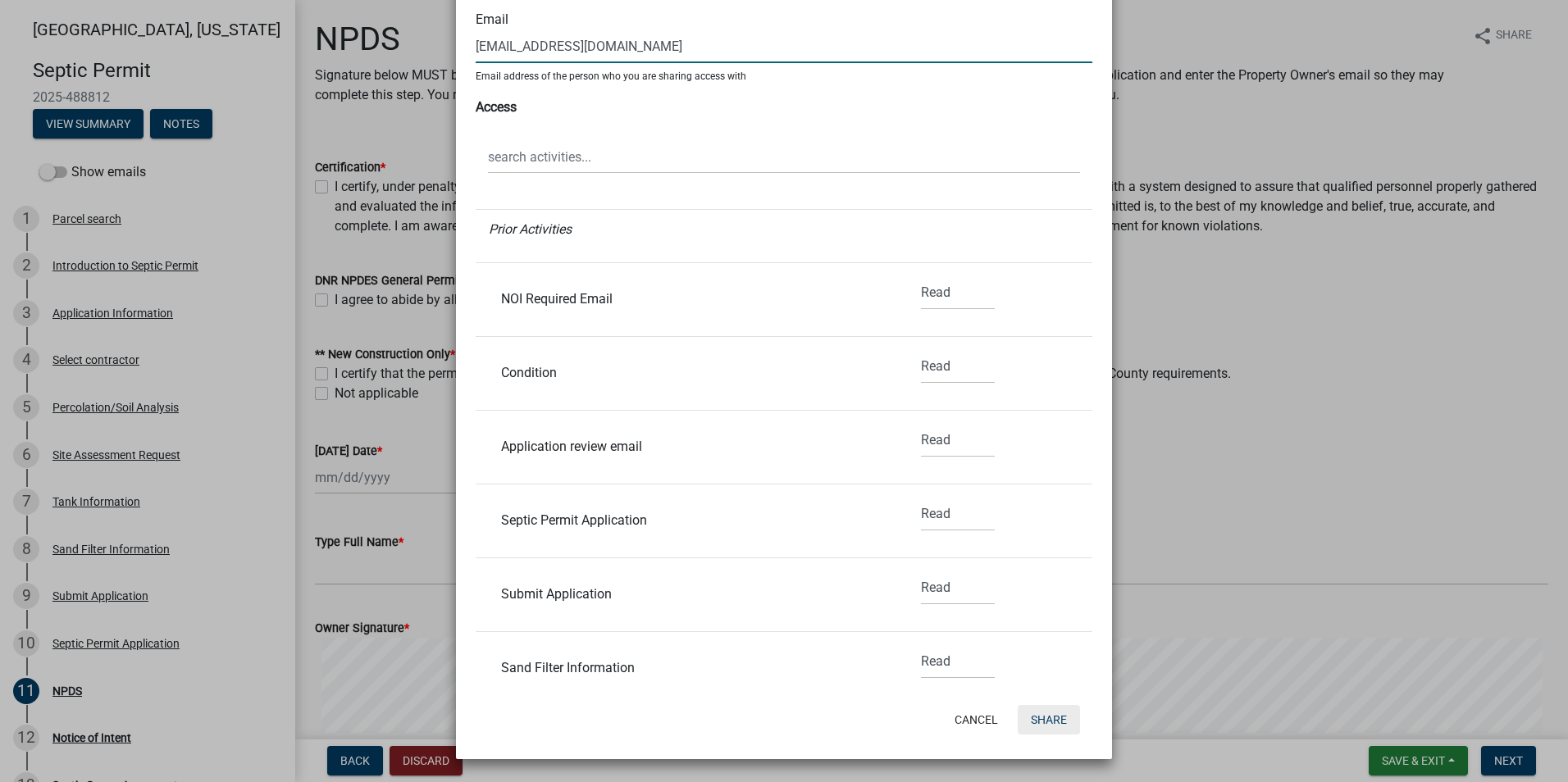
scroll to position [246, 0]
type input "[EMAIL_ADDRESS][DOMAIN_NAME]"
click at [1040, 722] on button "Share" at bounding box center [1048, 719] width 63 height 29
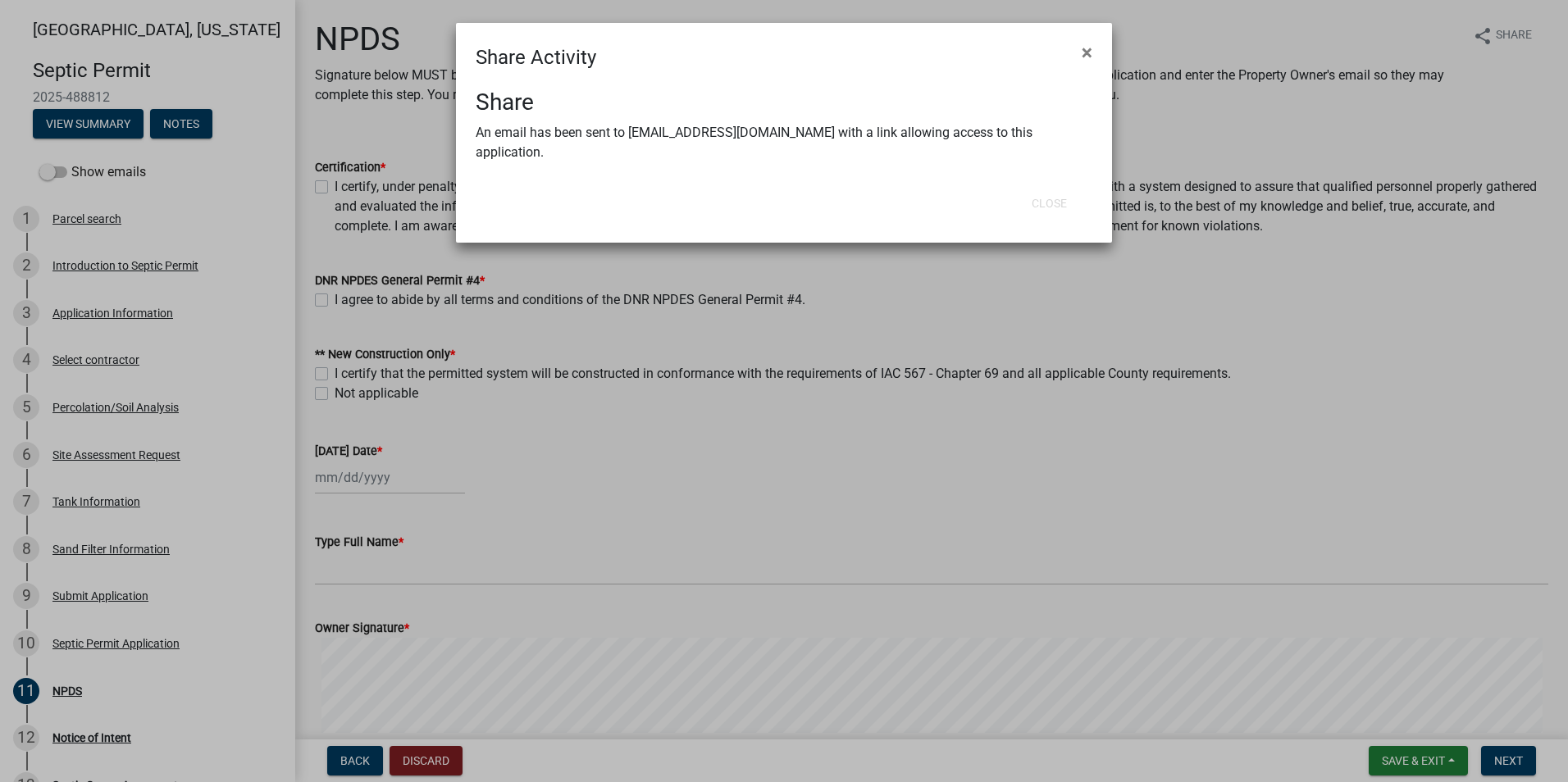
click at [857, 547] on ngb-modal-window "Share Activity × Share An email has been sent to [EMAIL_ADDRESS][DOMAIN_NAME] w…" at bounding box center [784, 391] width 1568 height 782
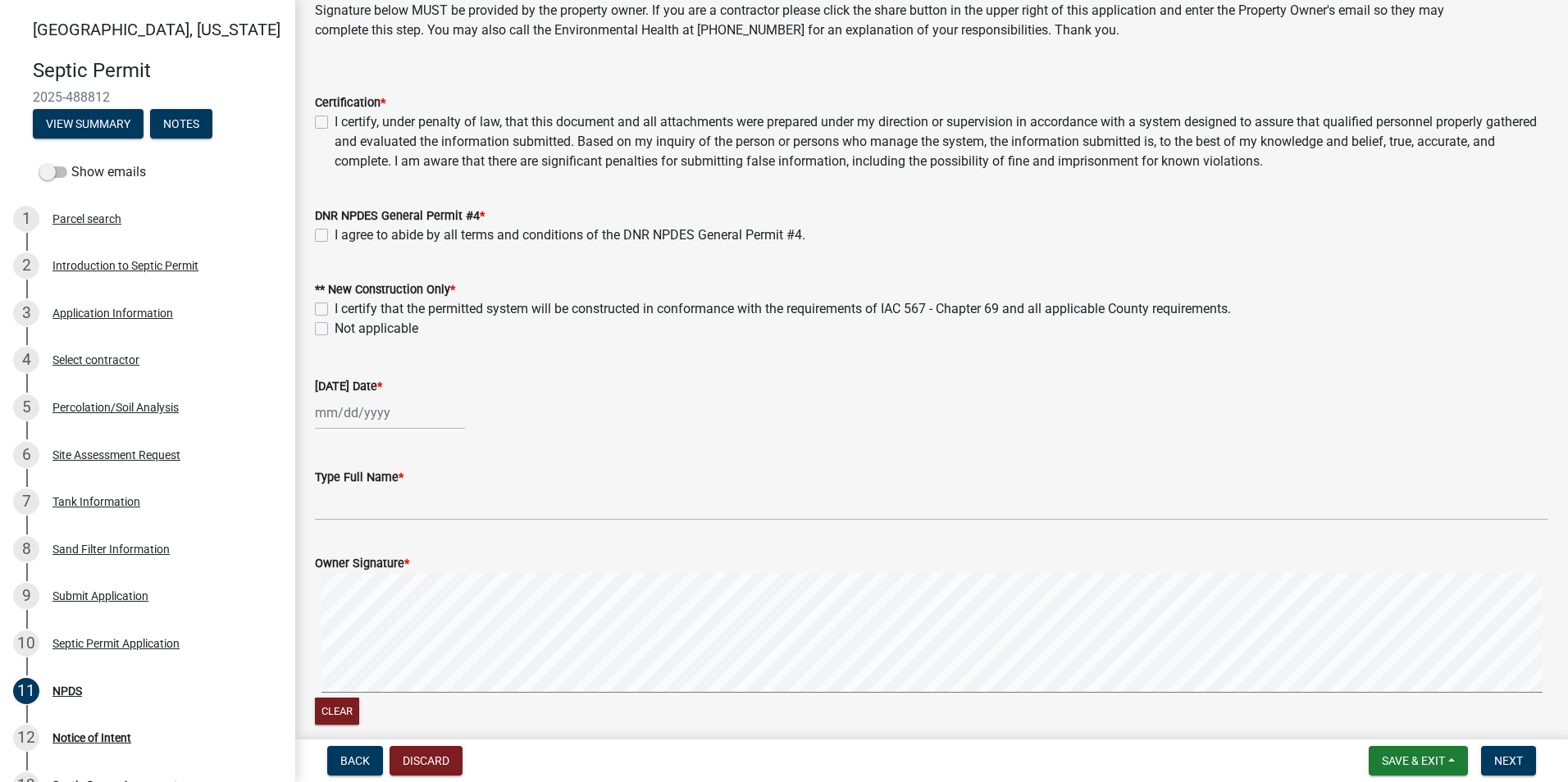
scroll to position [140, 0]
